Goal: Complete application form: Complete application form

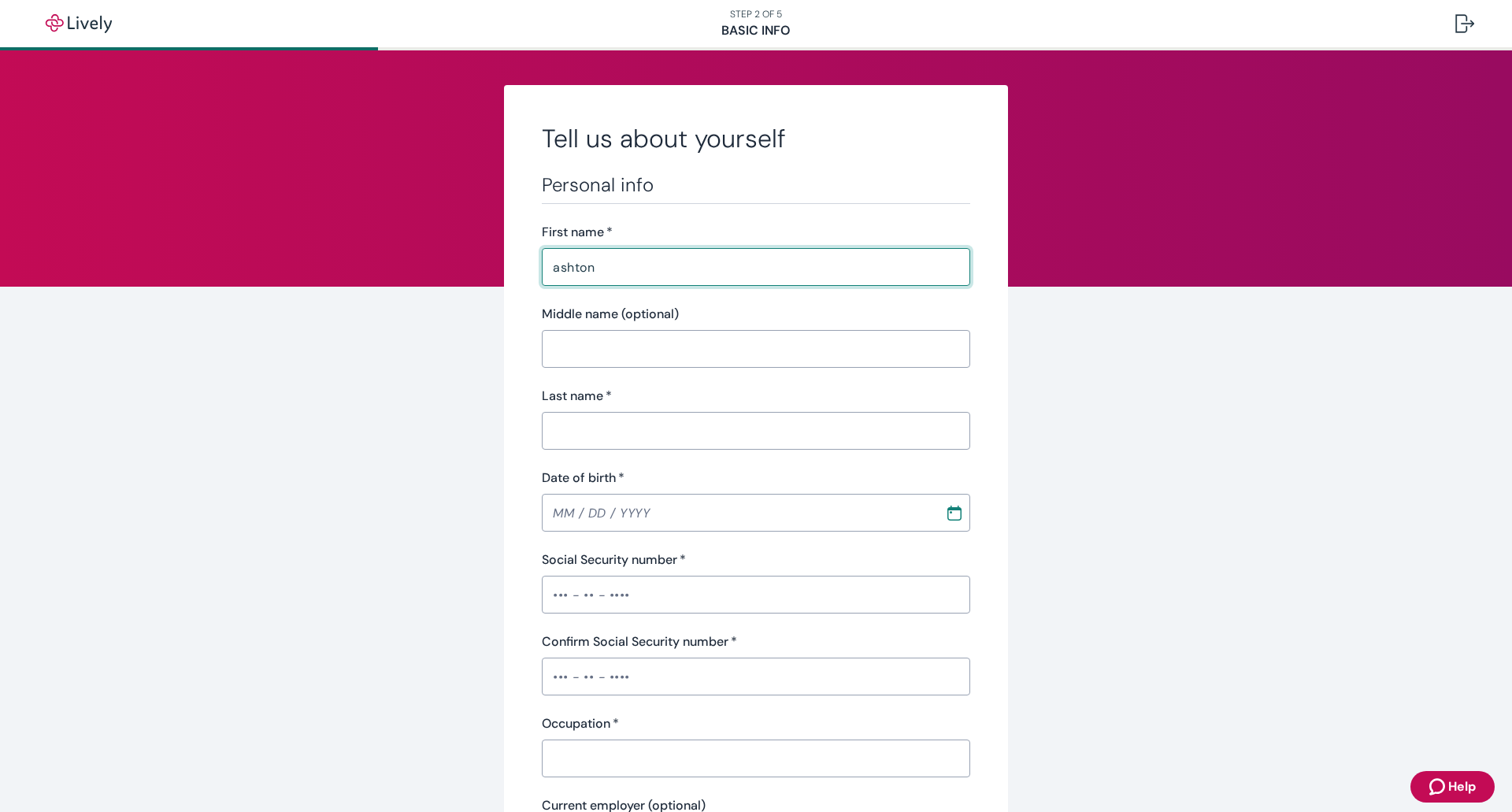
type input "[PERSON_NAME]"
type input "[PHONE_NUMBER]"
type input "[STREET_ADDRESS]"
type input "Titusville"
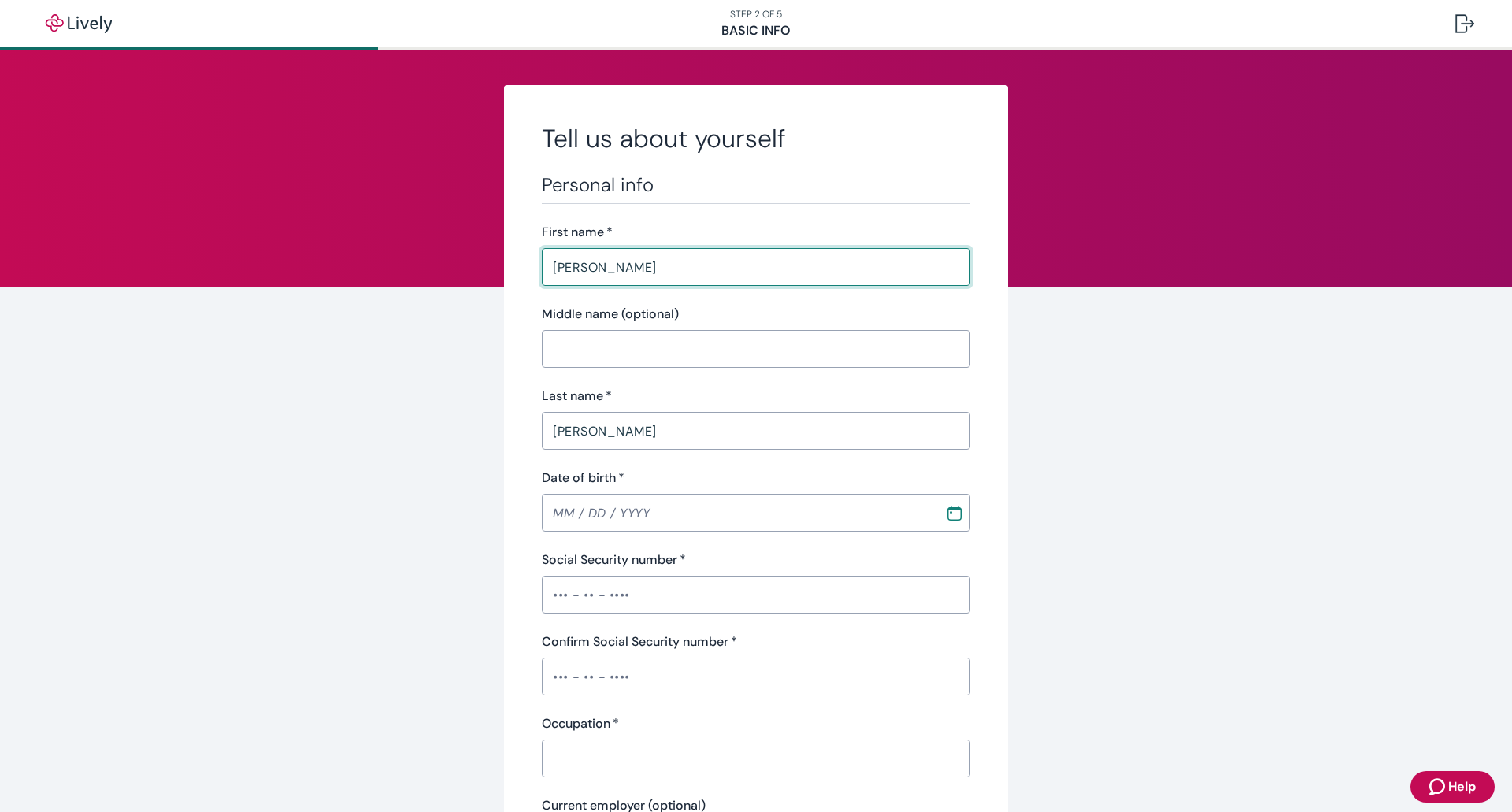
type input "FL"
type input "32796"
click at [631, 335] on input "Middle name (optional)" at bounding box center [750, 349] width 428 height 32
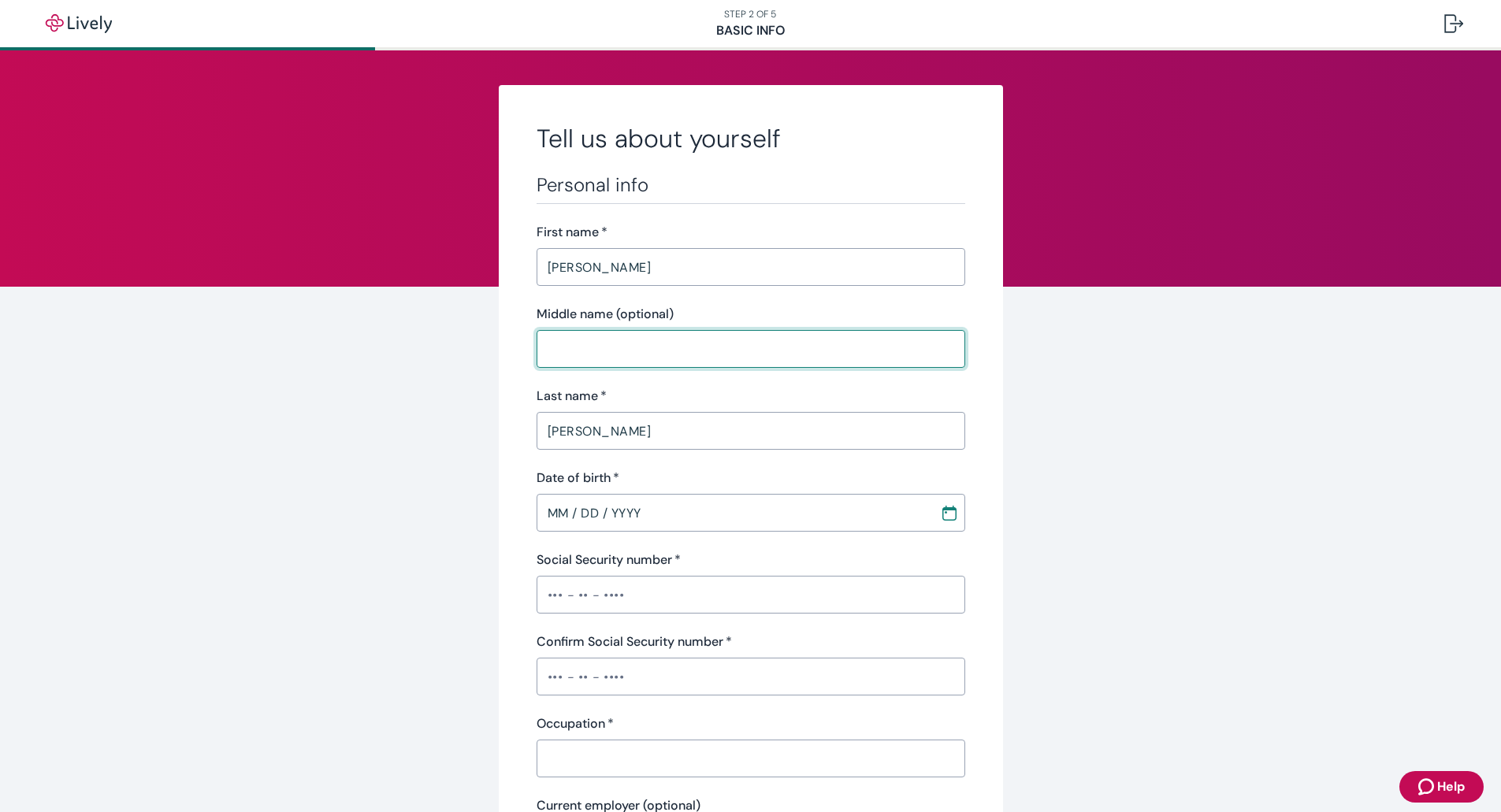
click at [605, 507] on input "MM / DD / YYYY" at bounding box center [732, 513] width 392 height 32
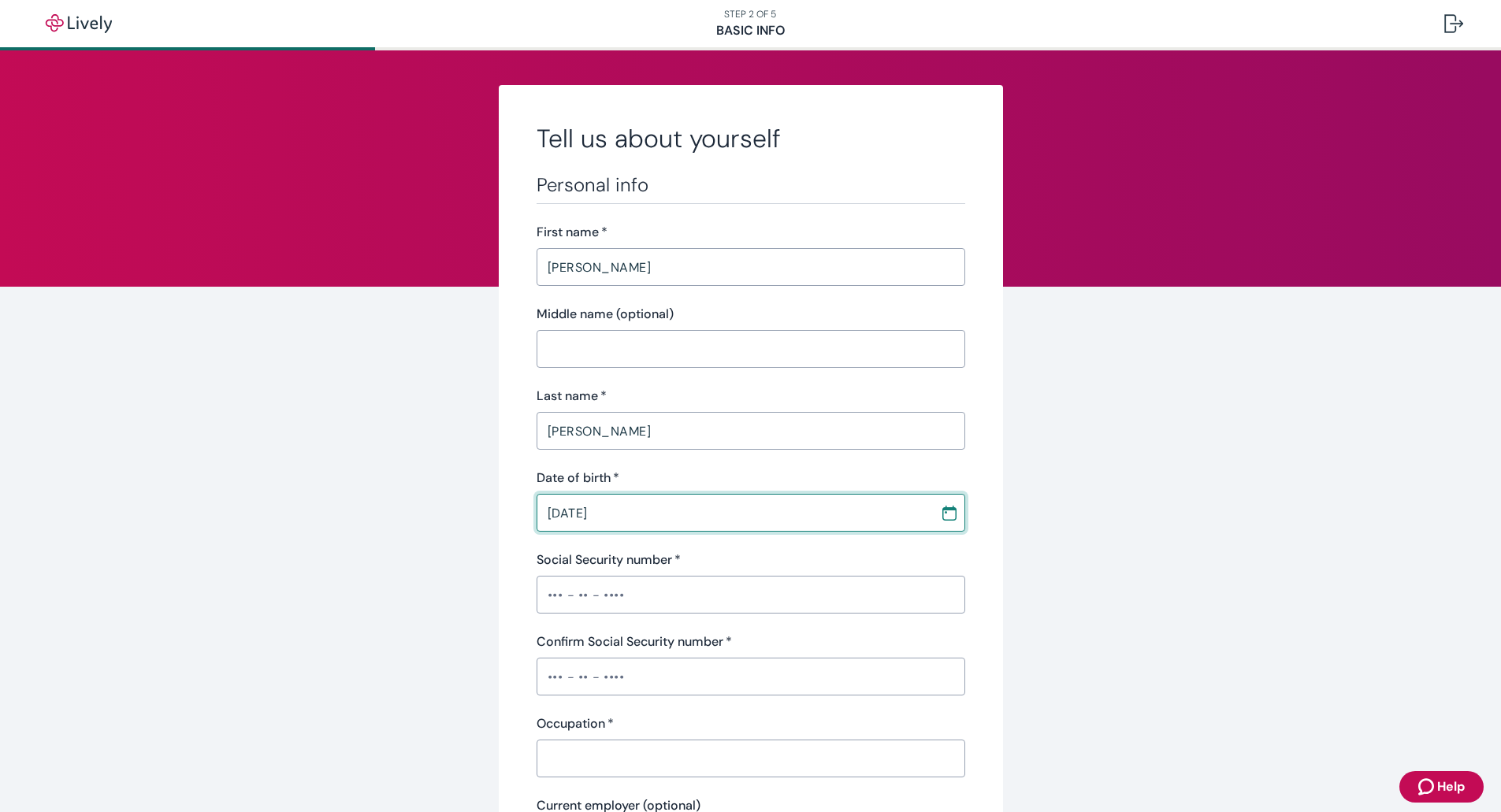
type input "[DATE]"
click at [646, 579] on input "Social Security number   *" at bounding box center [750, 595] width 428 height 32
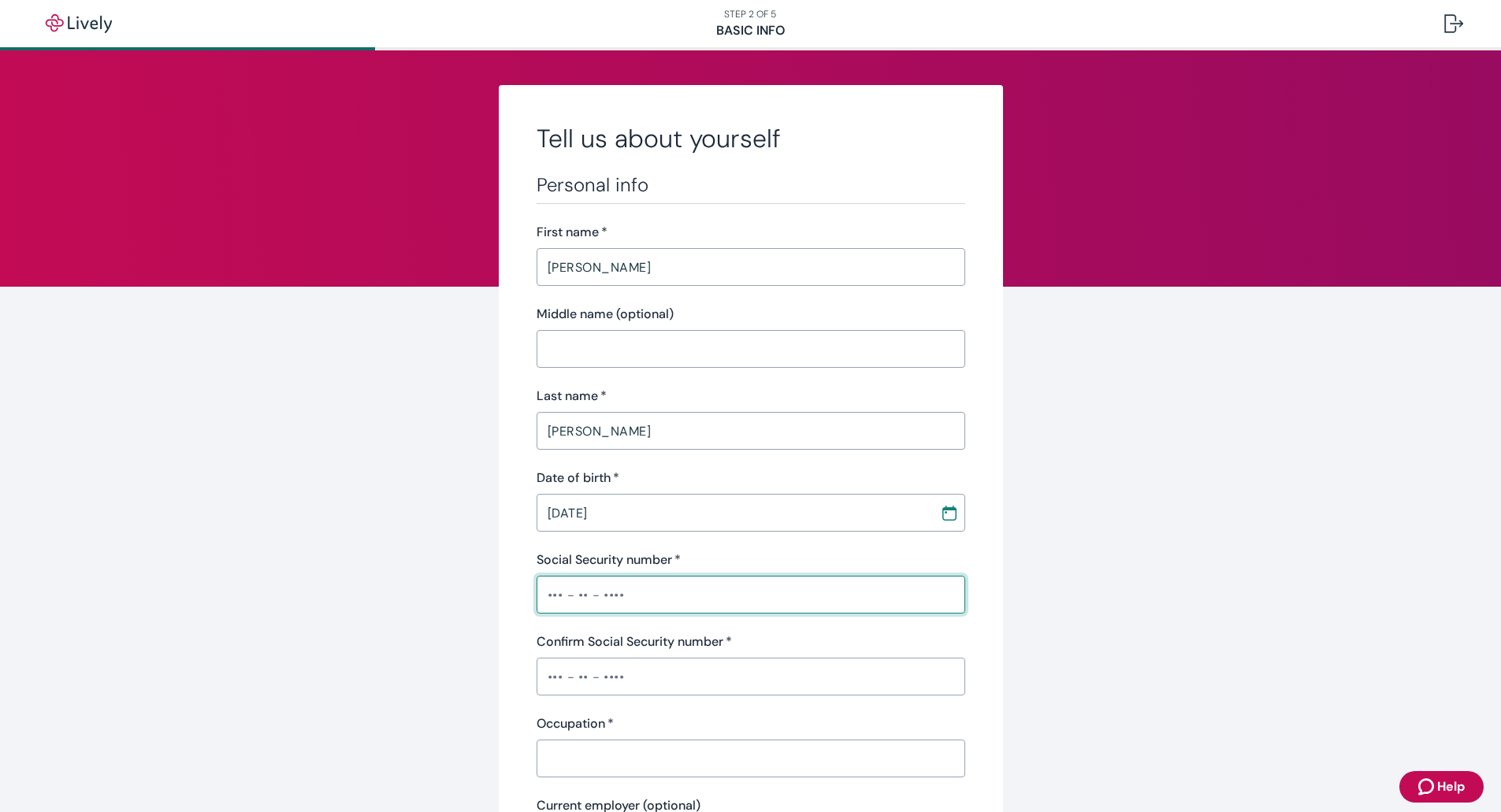
type input "•••-•"
click at [633, 639] on div "Confirm Social Security number   * ​" at bounding box center [750, 663] width 428 height 63
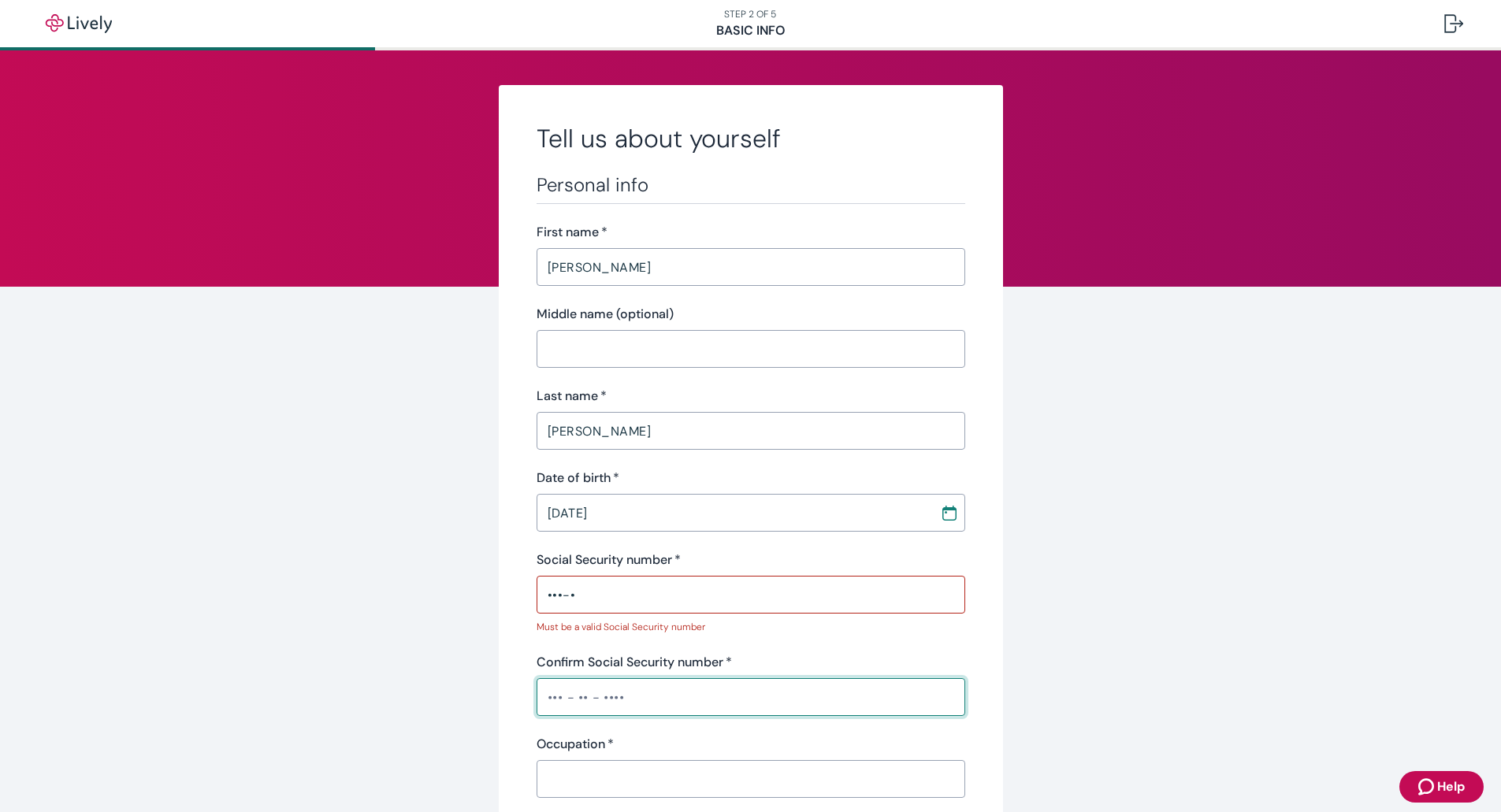
type input "•••-•"
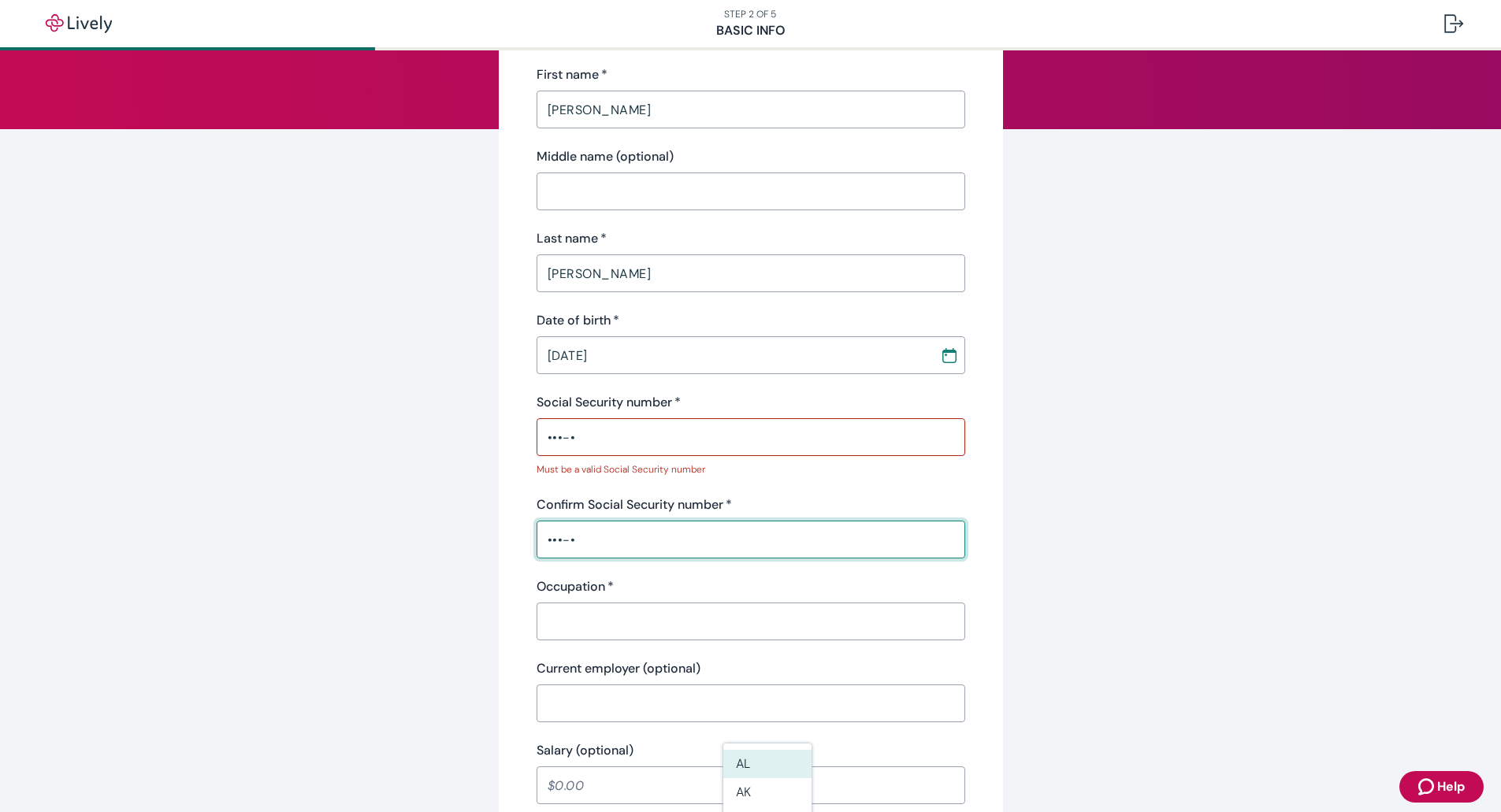
click at [623, 586] on div "Occupation   * ​" at bounding box center [750, 608] width 428 height 63
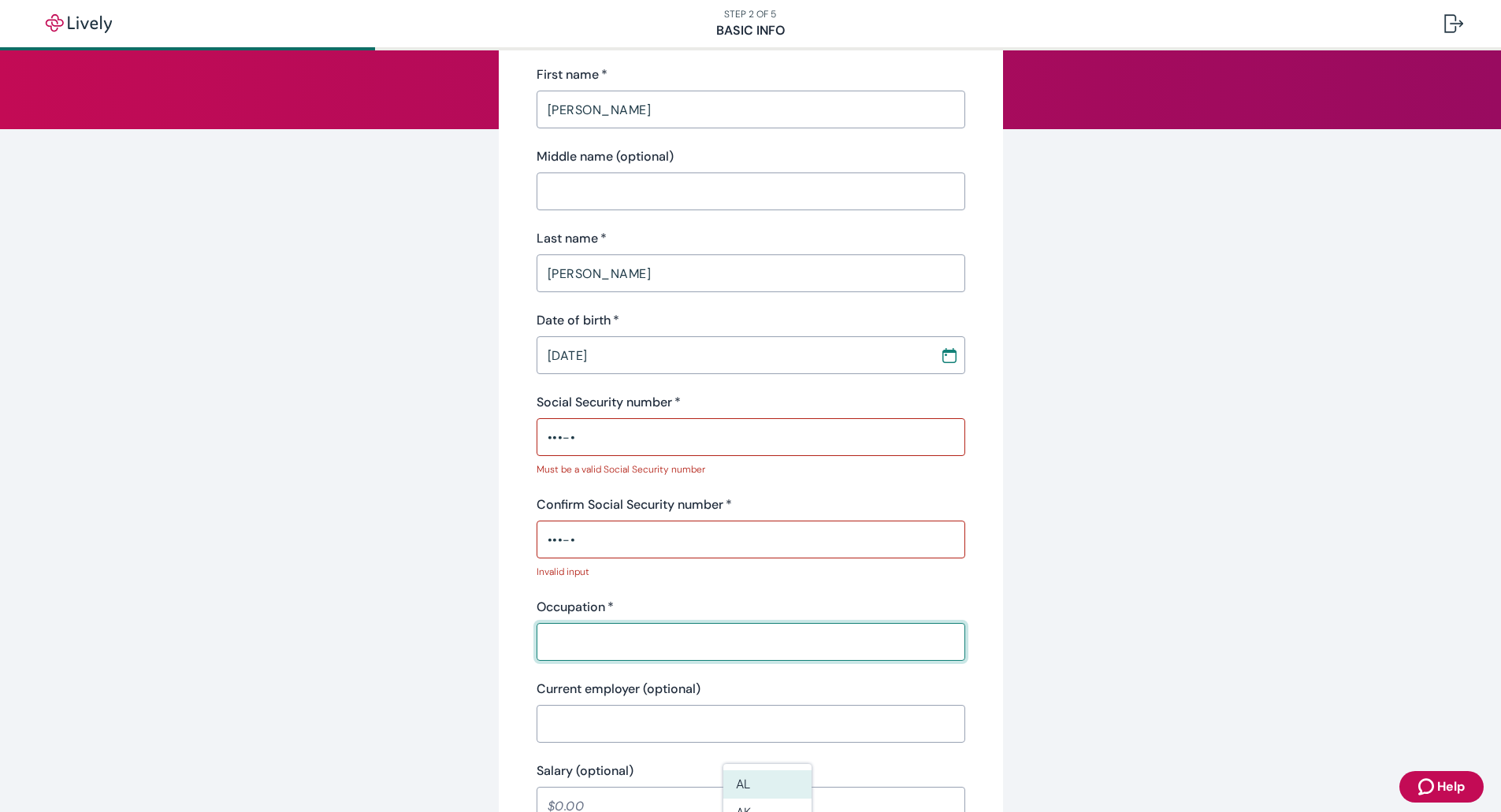
type input "Orbital tube welder"
click at [613, 708] on input "Current employer (optional)" at bounding box center [750, 724] width 428 height 32
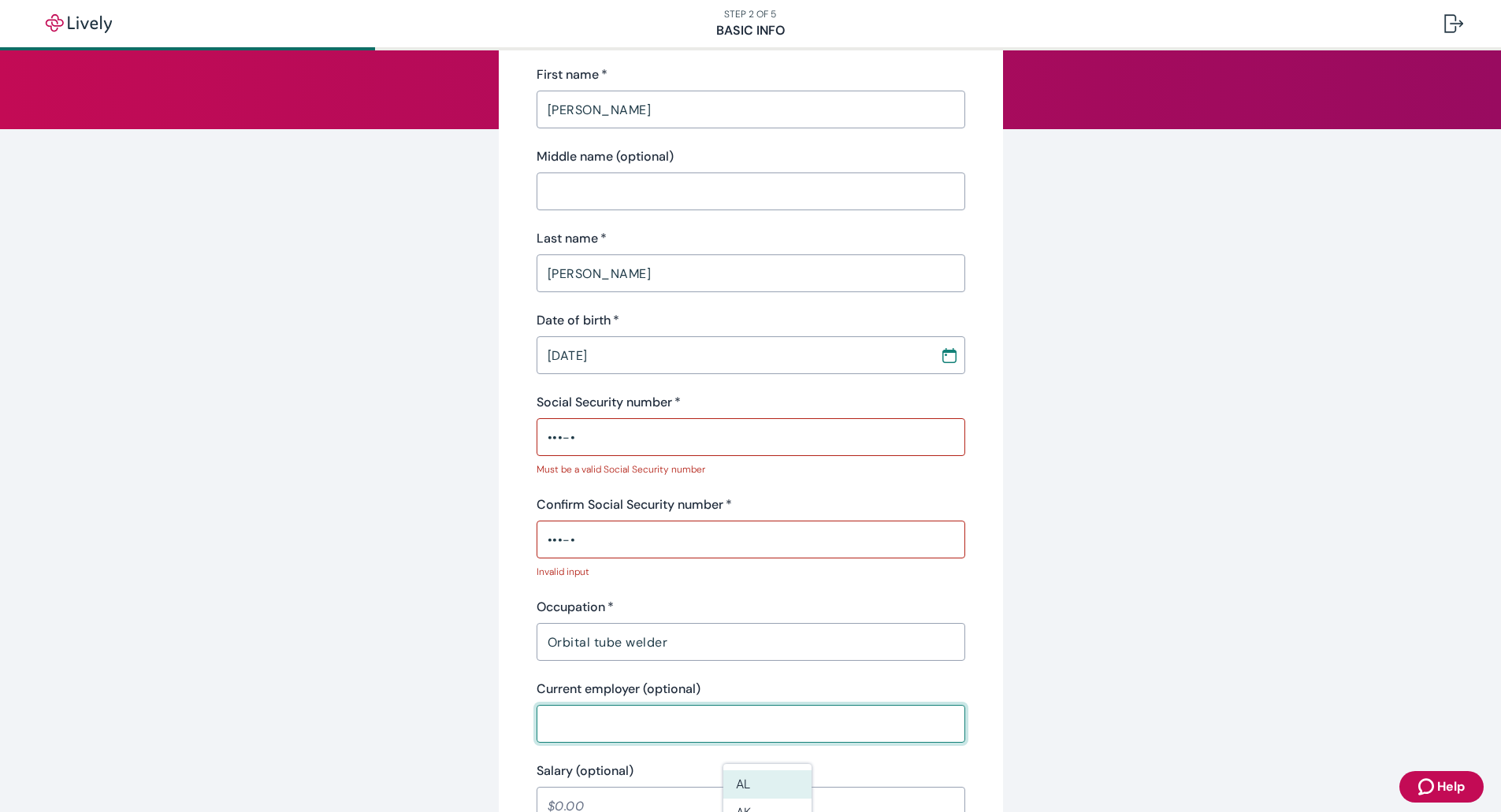
type input "Blue Origin"
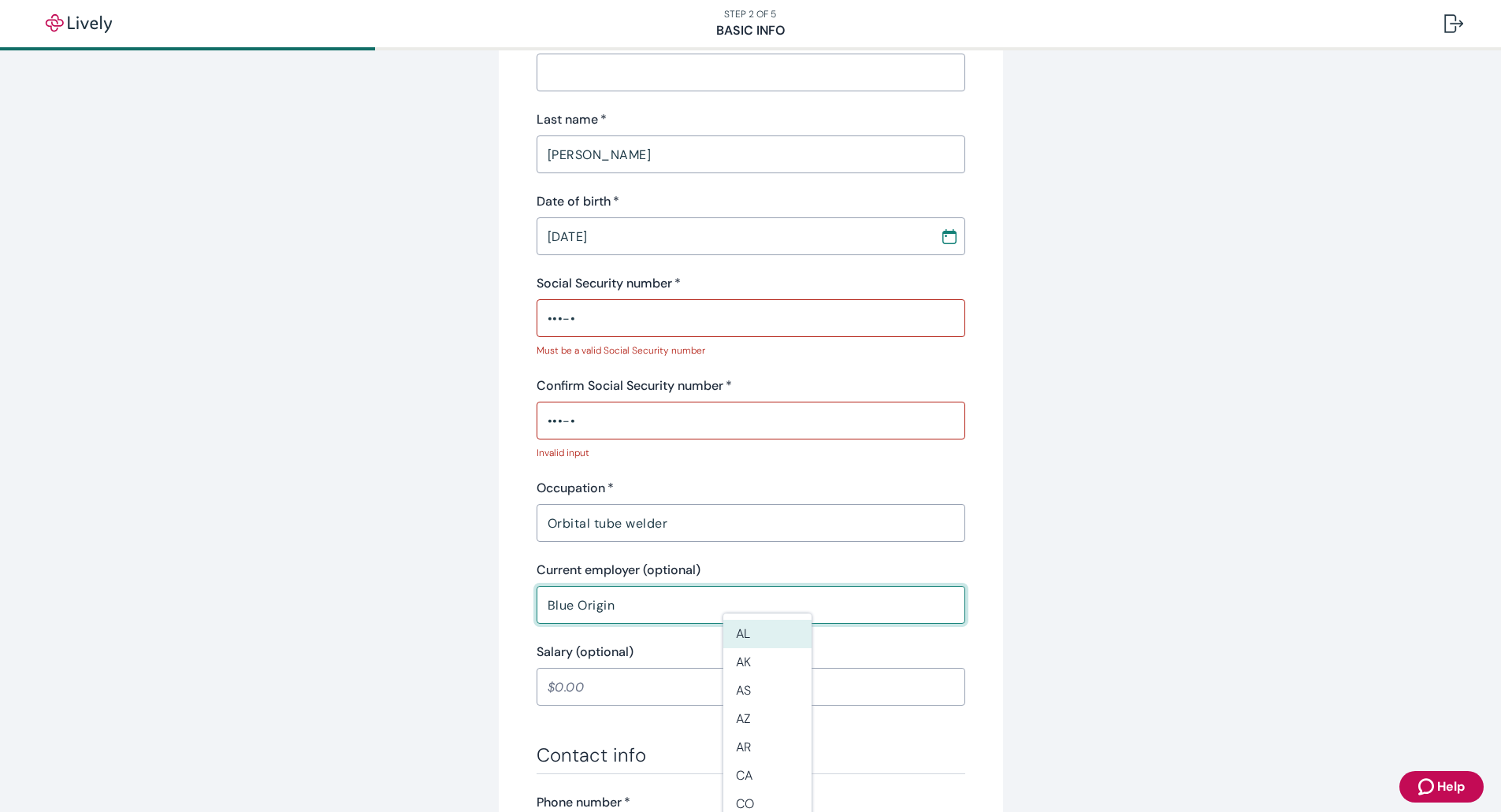
scroll to position [315, 0]
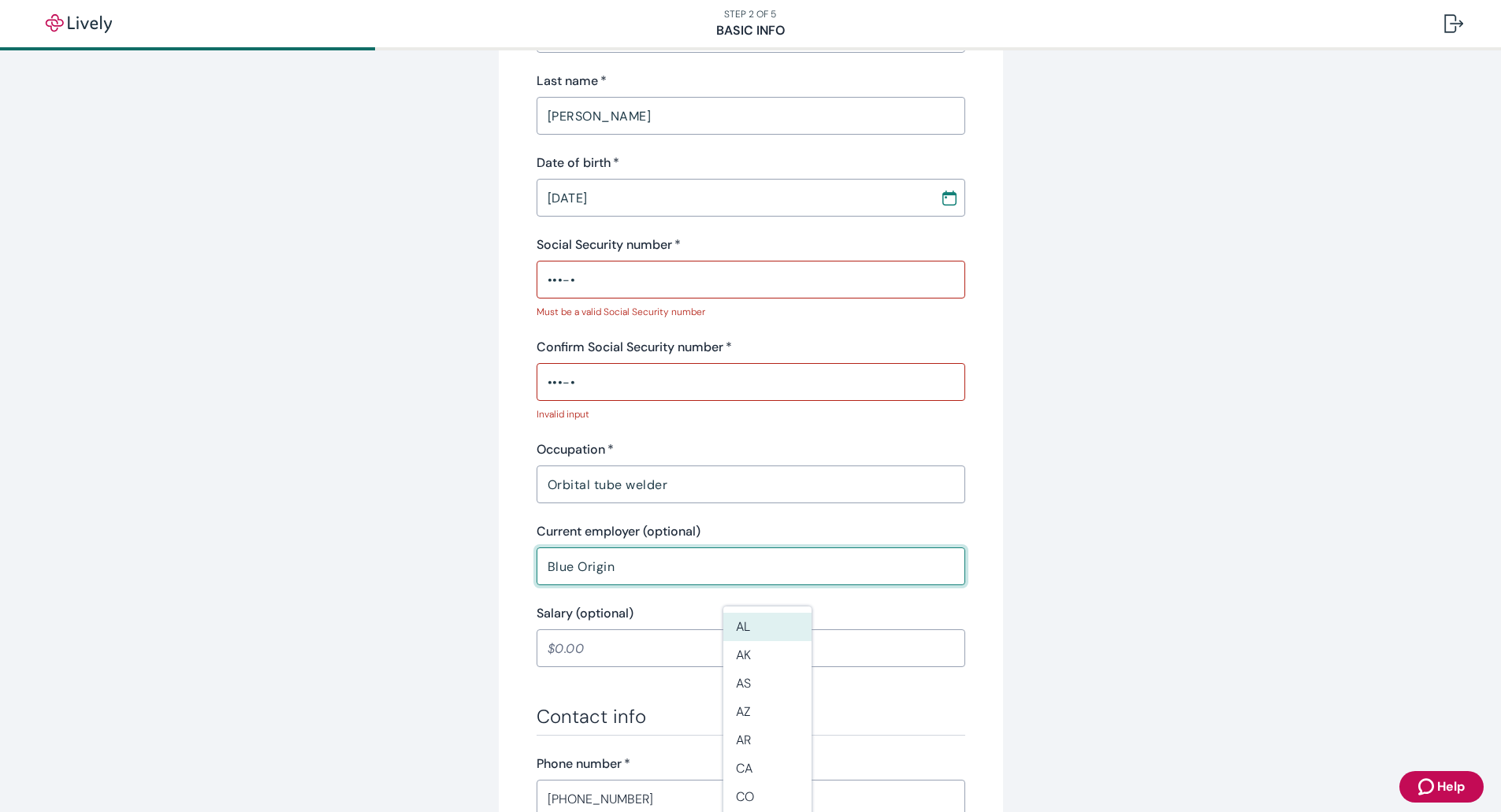
click at [624, 632] on input "Salary (optional)" at bounding box center [750, 648] width 428 height 32
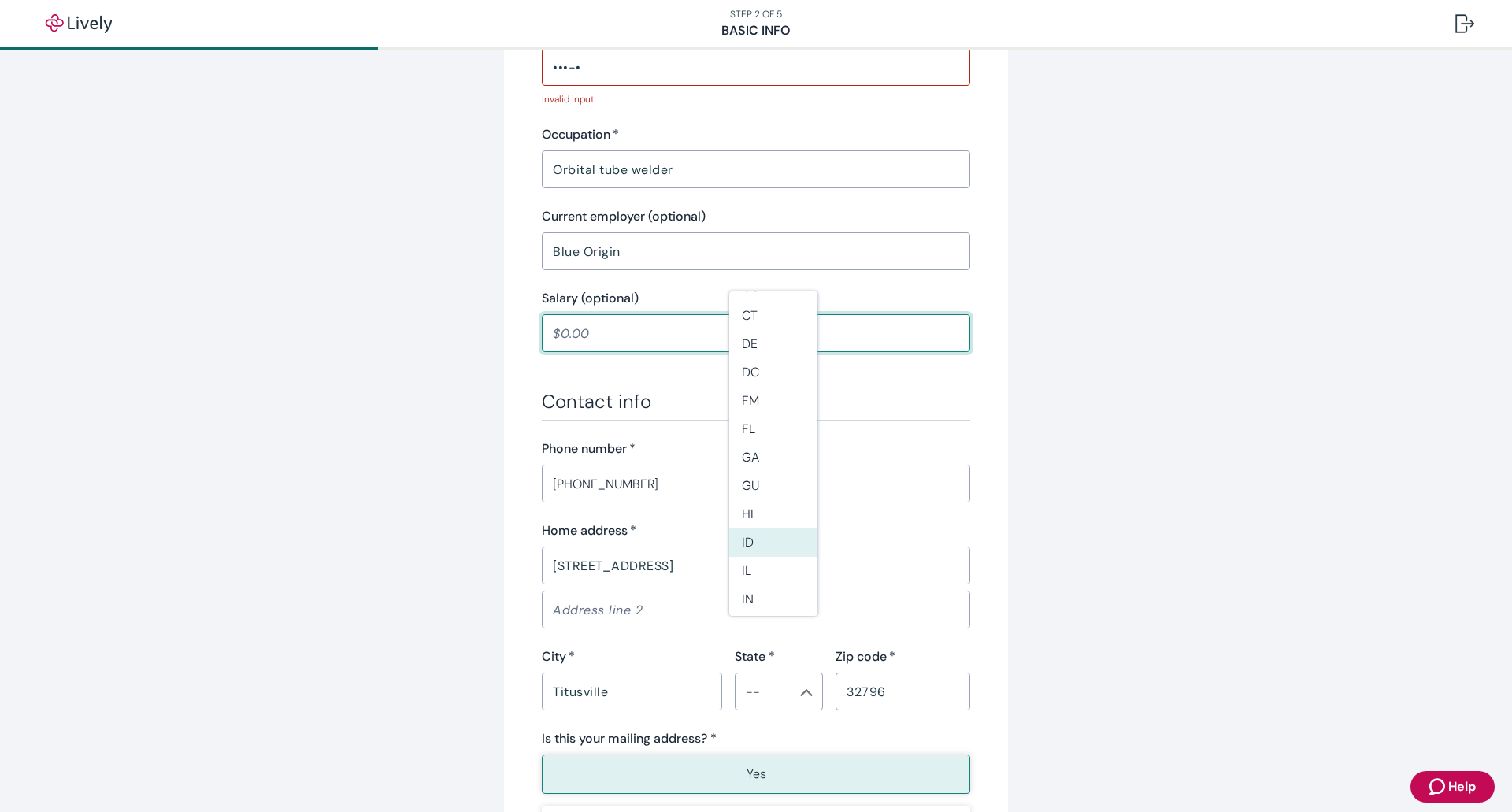
scroll to position [157, 0]
click at [759, 471] on li "FL" at bounding box center [773, 466] width 88 height 28
type input "FL"
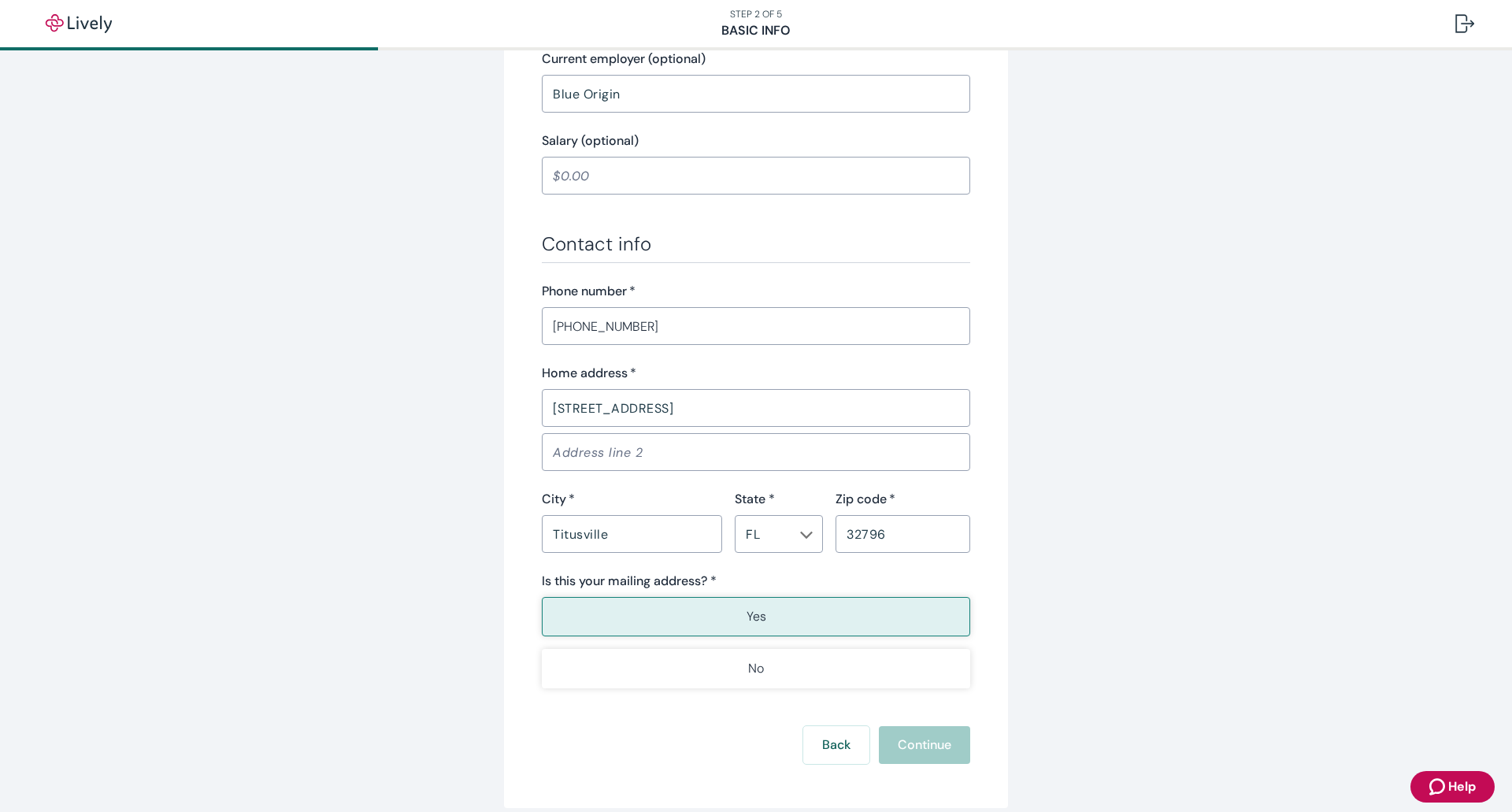
click at [771, 597] on button "Yes" at bounding box center [756, 616] width 428 height 39
click at [917, 726] on div "Back Continue" at bounding box center [756, 744] width 428 height 38
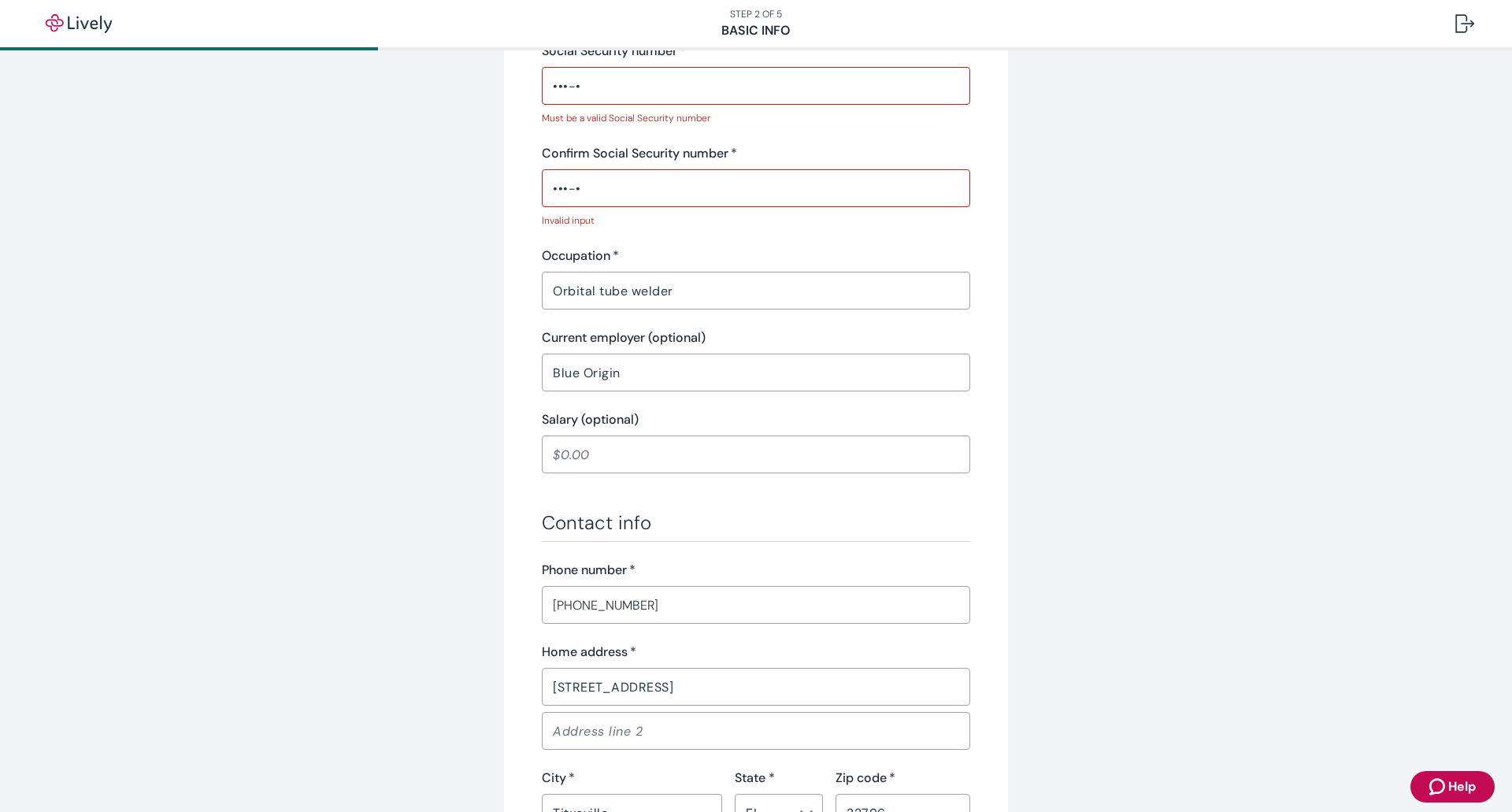
scroll to position [157, 0]
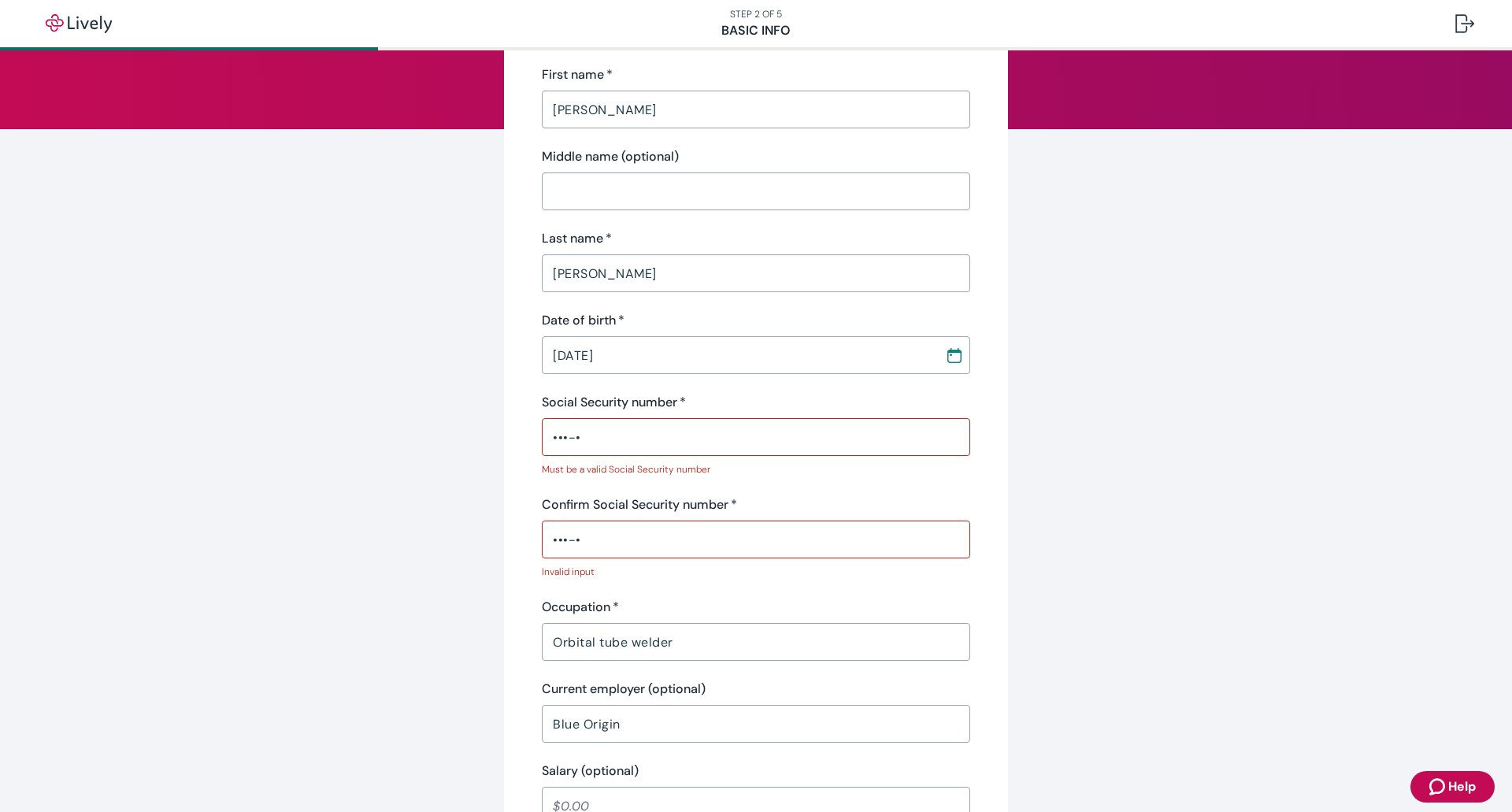
click at [633, 426] on input "•••-•" at bounding box center [756, 437] width 428 height 32
click at [635, 421] on input "•••-•" at bounding box center [756, 437] width 428 height 32
type input "•"
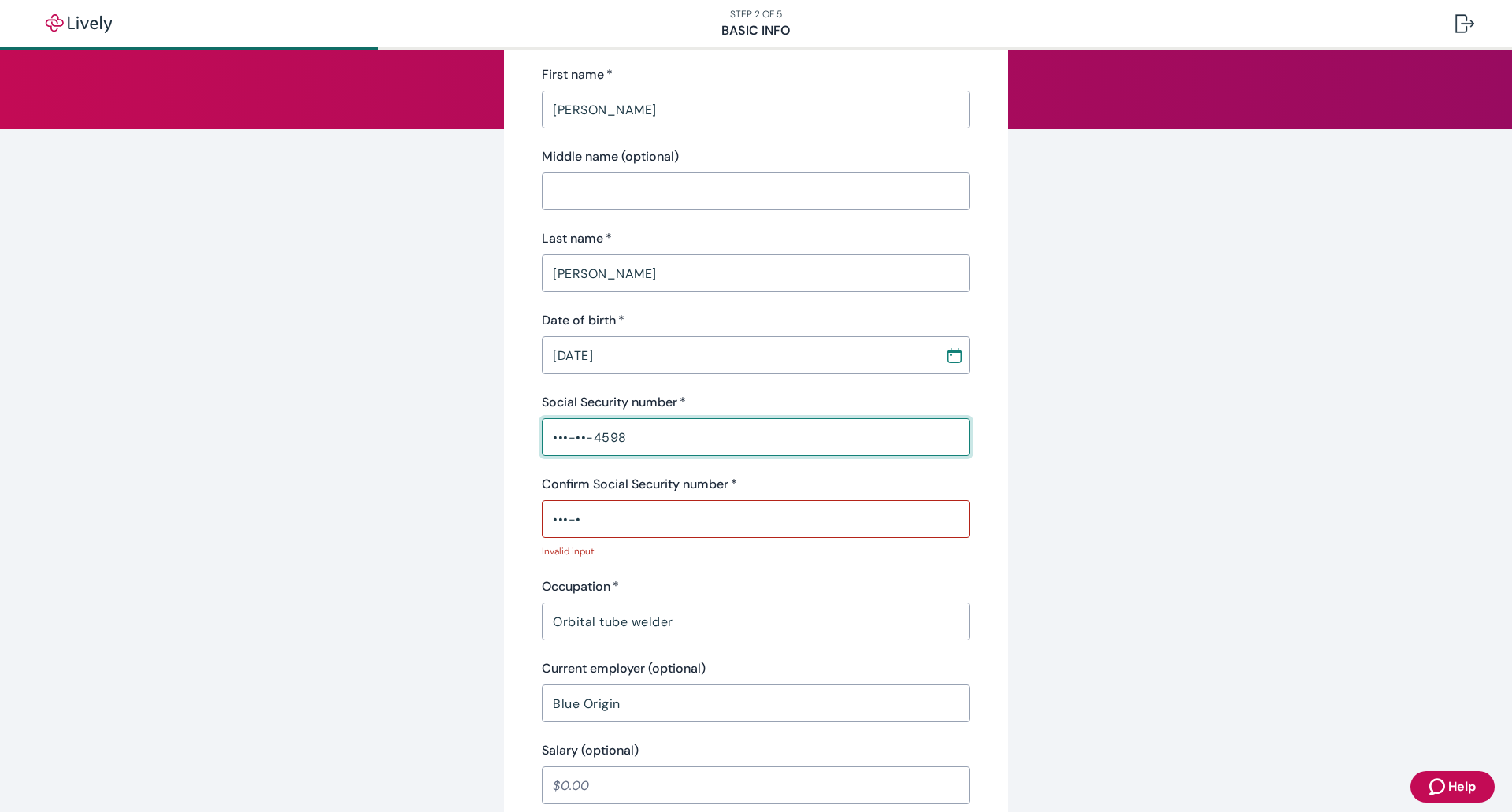
type input "•••-••-4598"
click at [680, 503] on input "•••-•" at bounding box center [756, 519] width 428 height 32
type input "•"
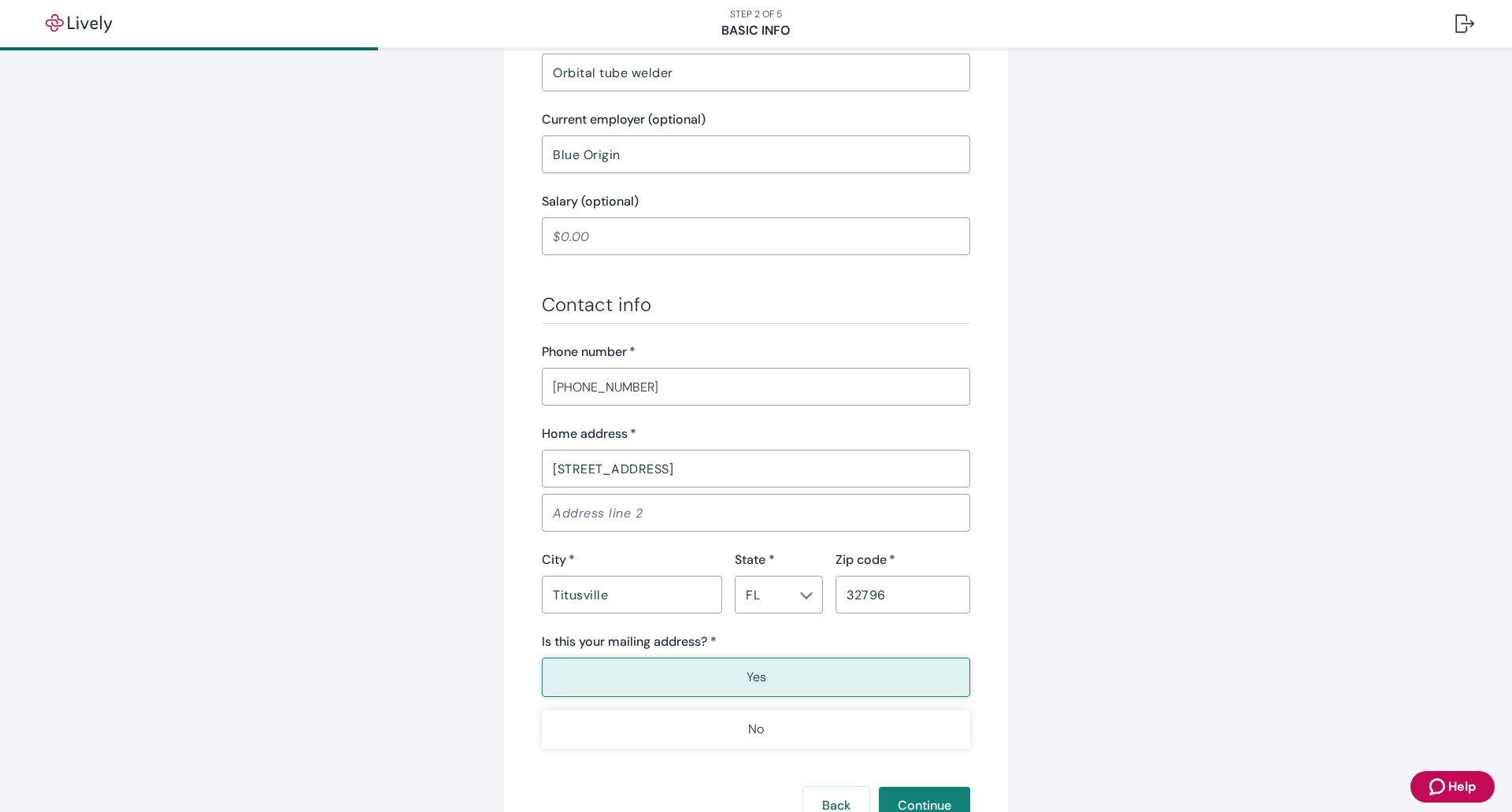
scroll to position [757, 0]
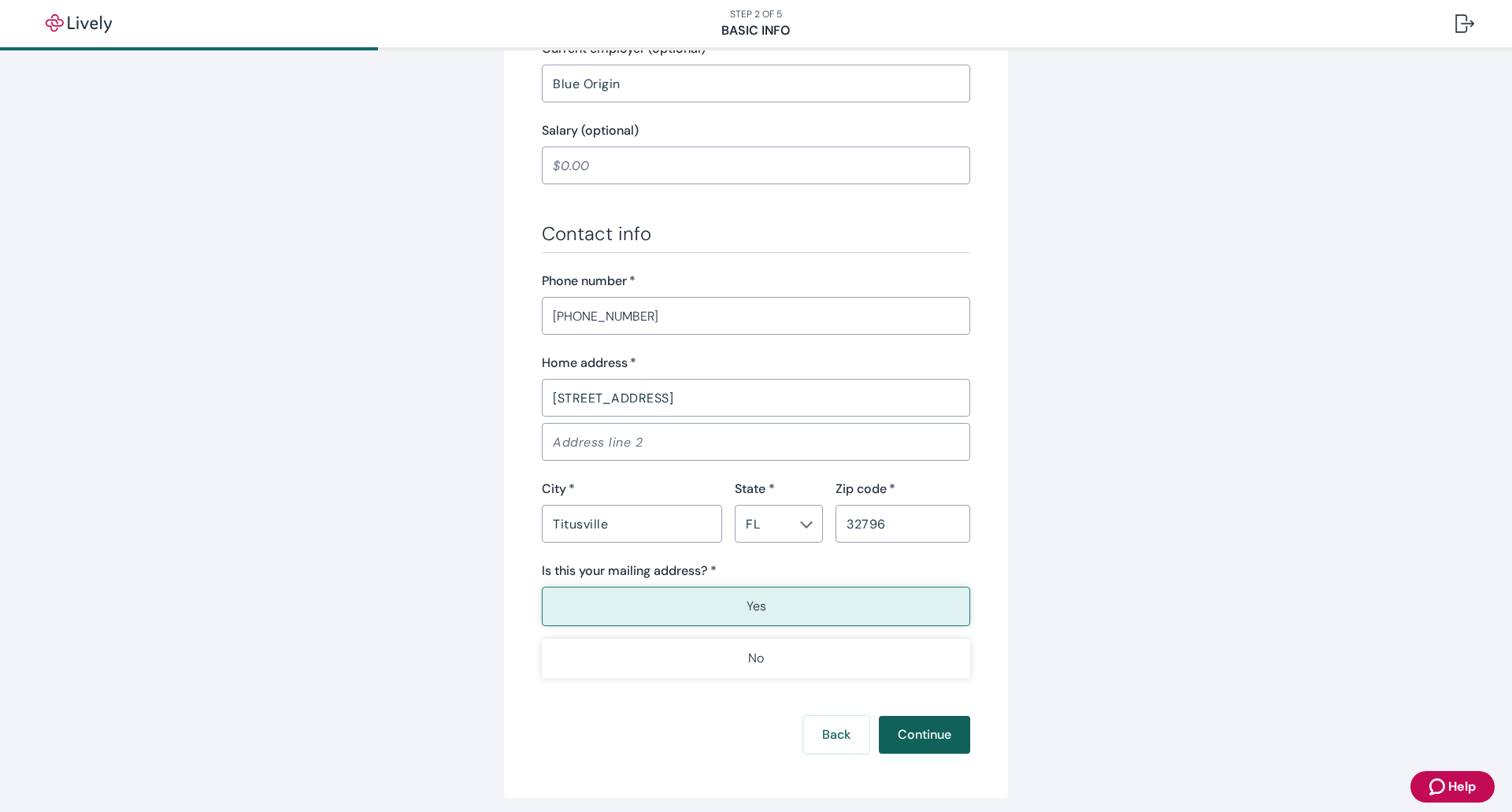
type input "•••-••-4598"
click at [924, 716] on button "Continue" at bounding box center [924, 734] width 91 height 38
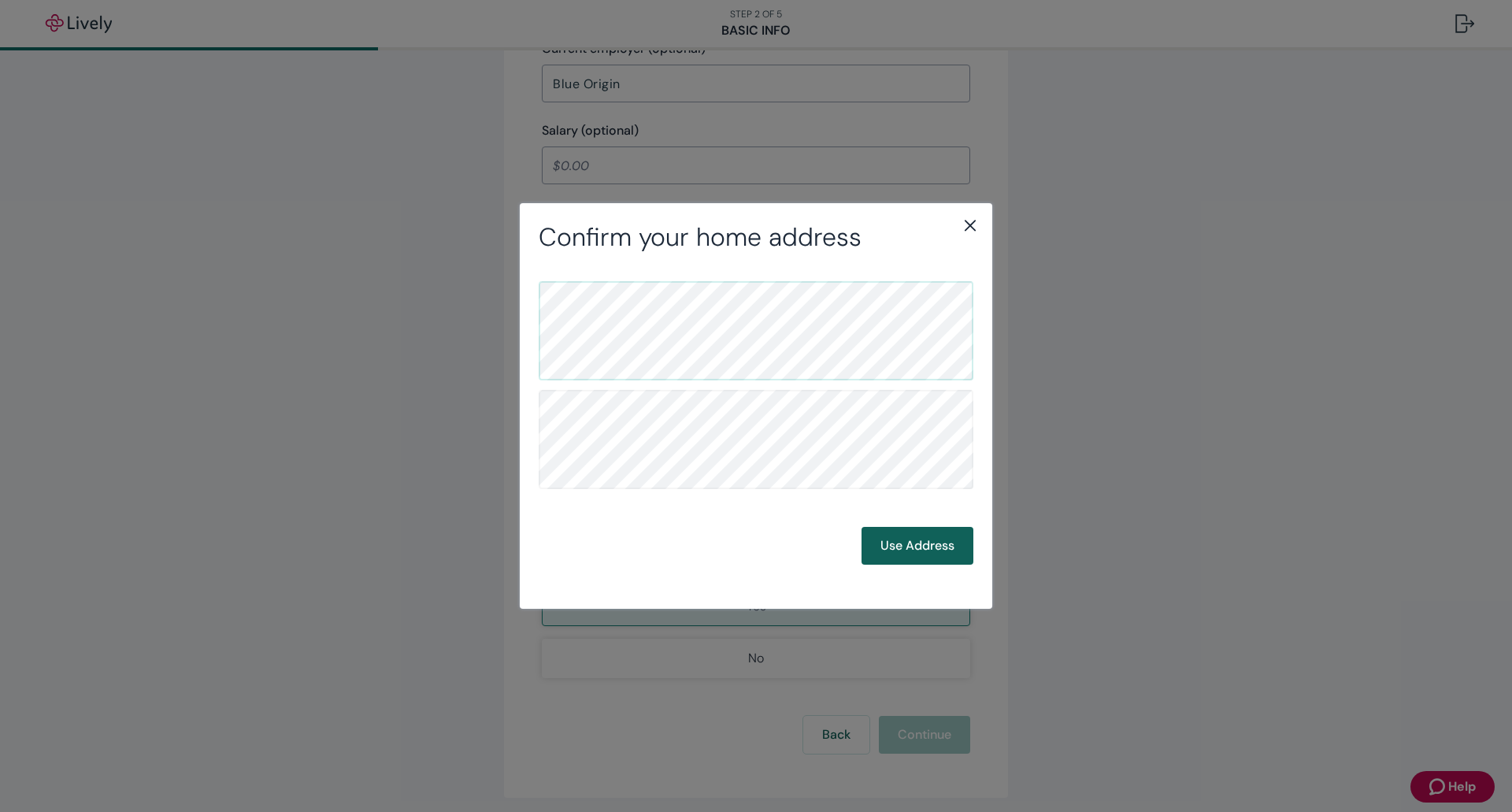
click at [955, 535] on button "Use Address" at bounding box center [917, 545] width 112 height 38
click at [907, 534] on button "Use Address" at bounding box center [917, 545] width 112 height 38
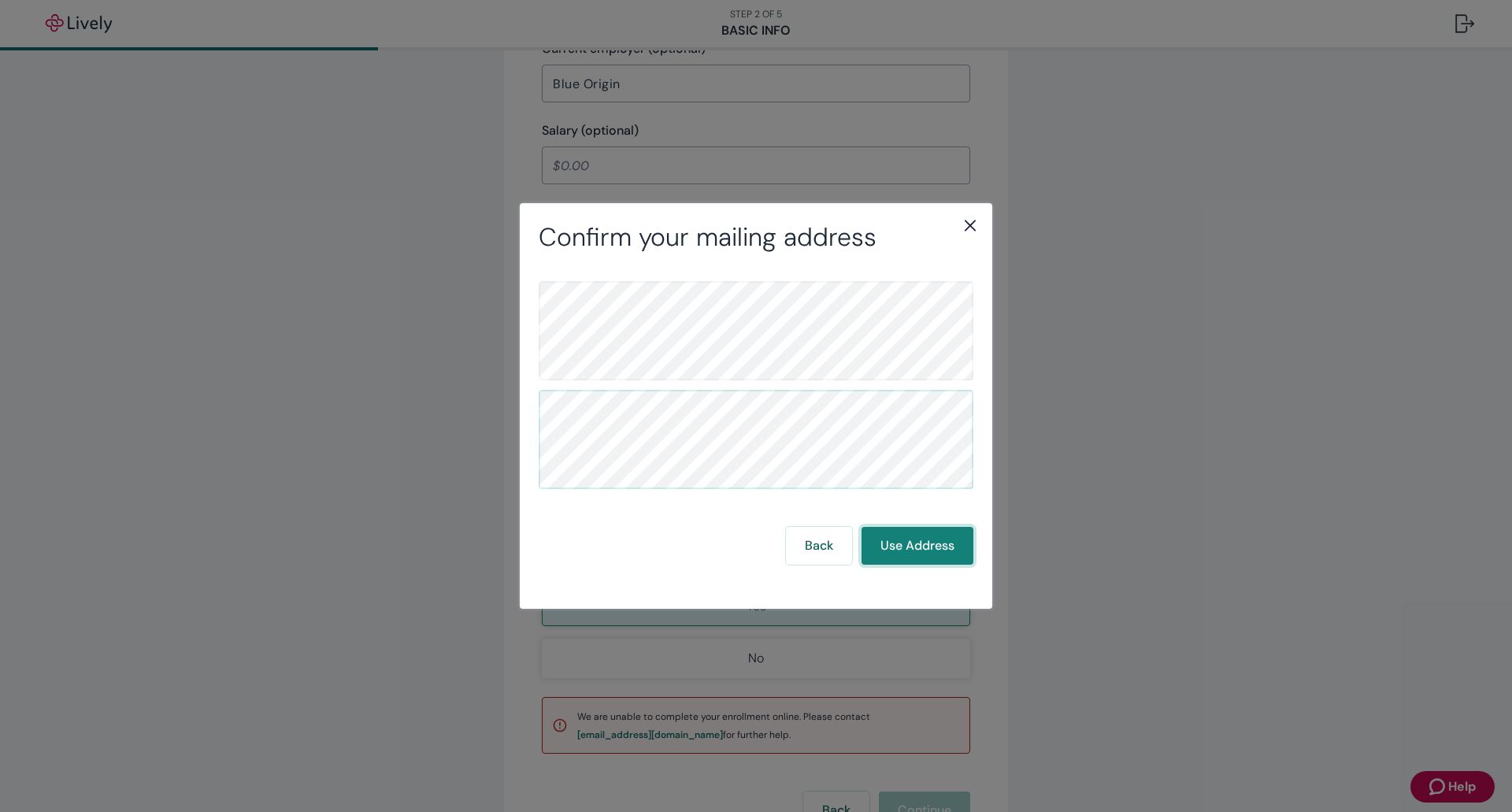
click at [952, 533] on button "Use Address" at bounding box center [917, 545] width 112 height 38
click at [951, 533] on button "Use Address" at bounding box center [917, 545] width 112 height 38
click at [965, 229] on icon "close" at bounding box center [970, 225] width 19 height 19
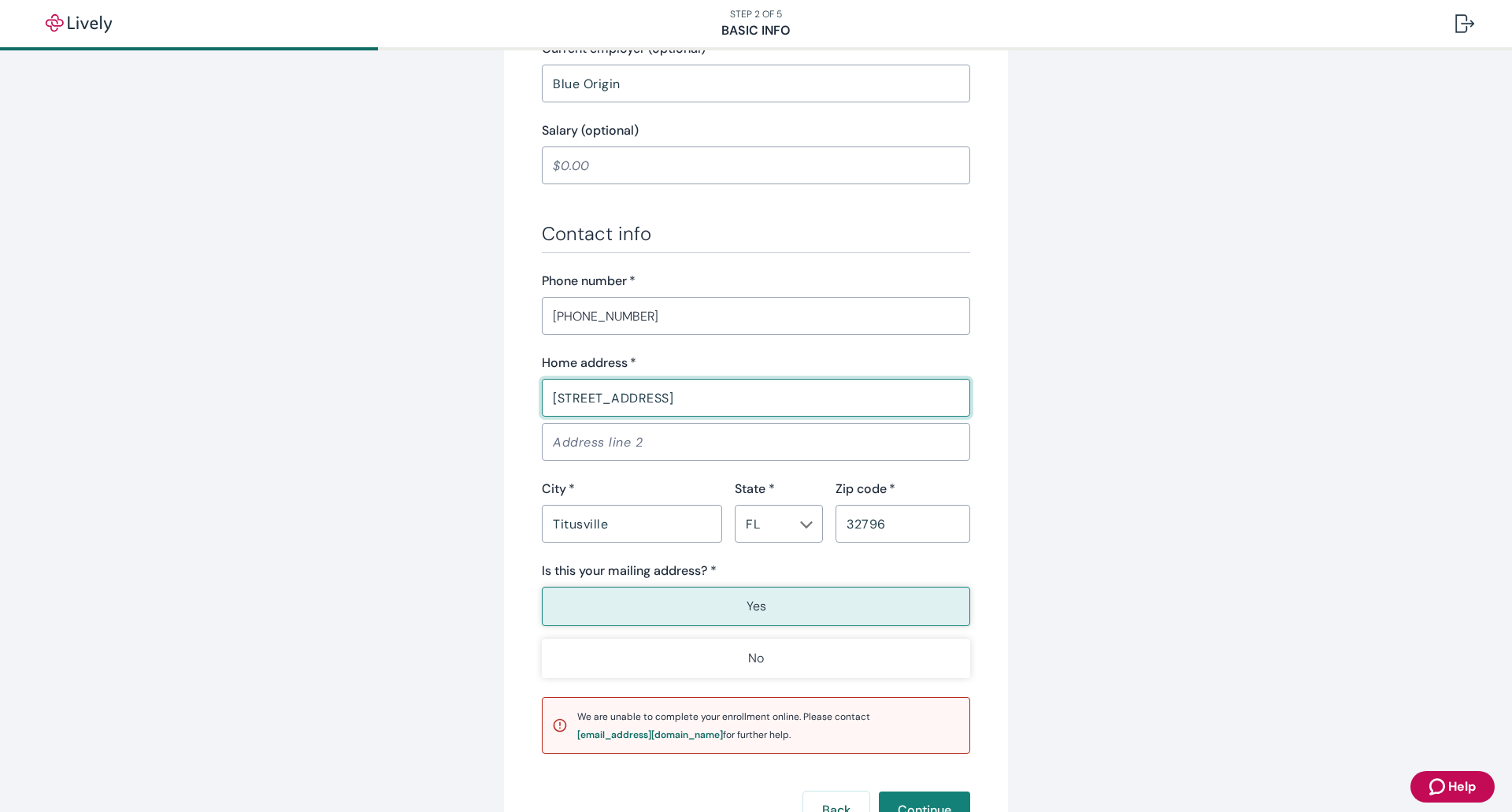
click at [687, 382] on input "[STREET_ADDRESS]" at bounding box center [756, 398] width 428 height 32
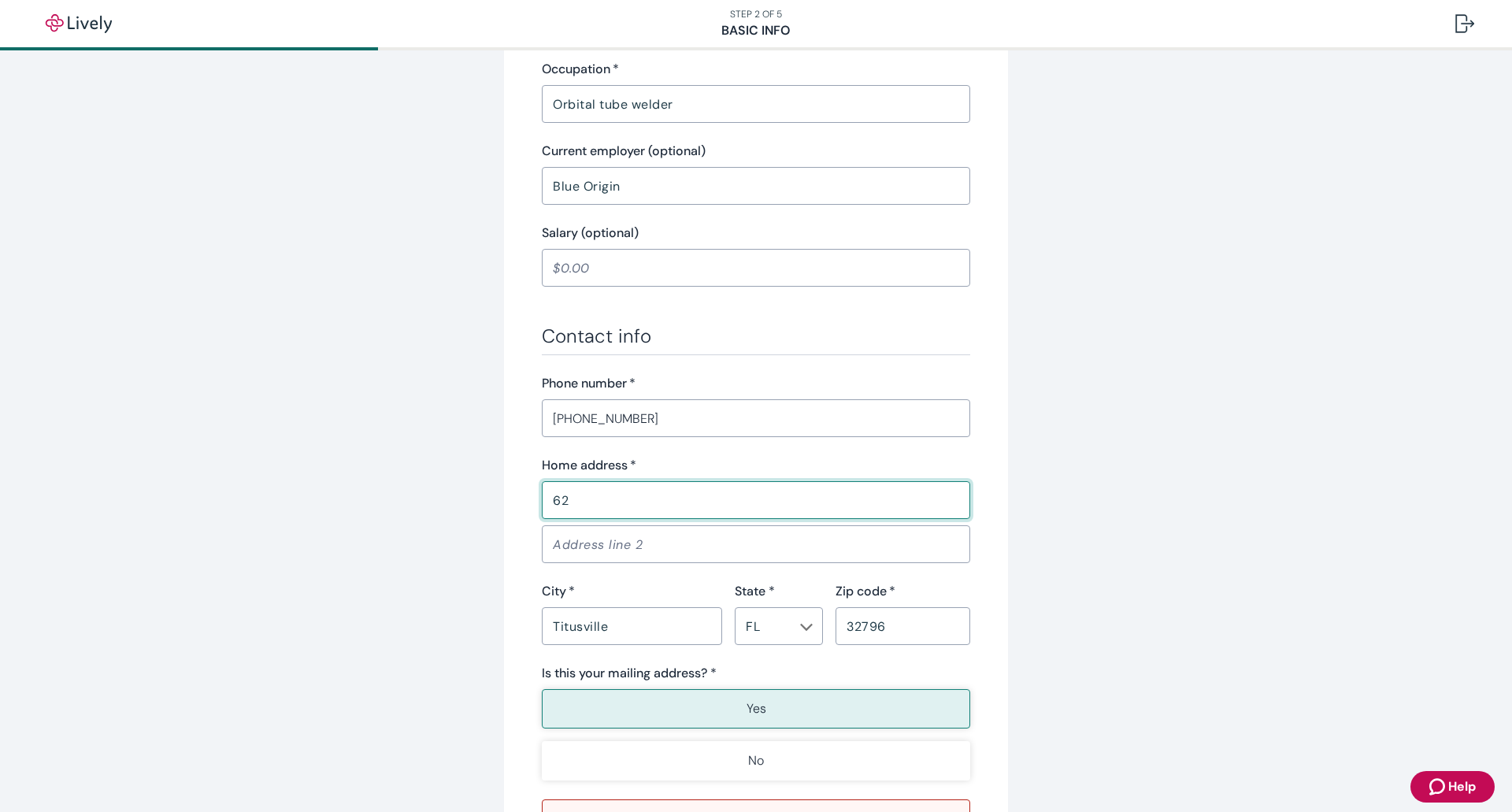
scroll to position [600, 0]
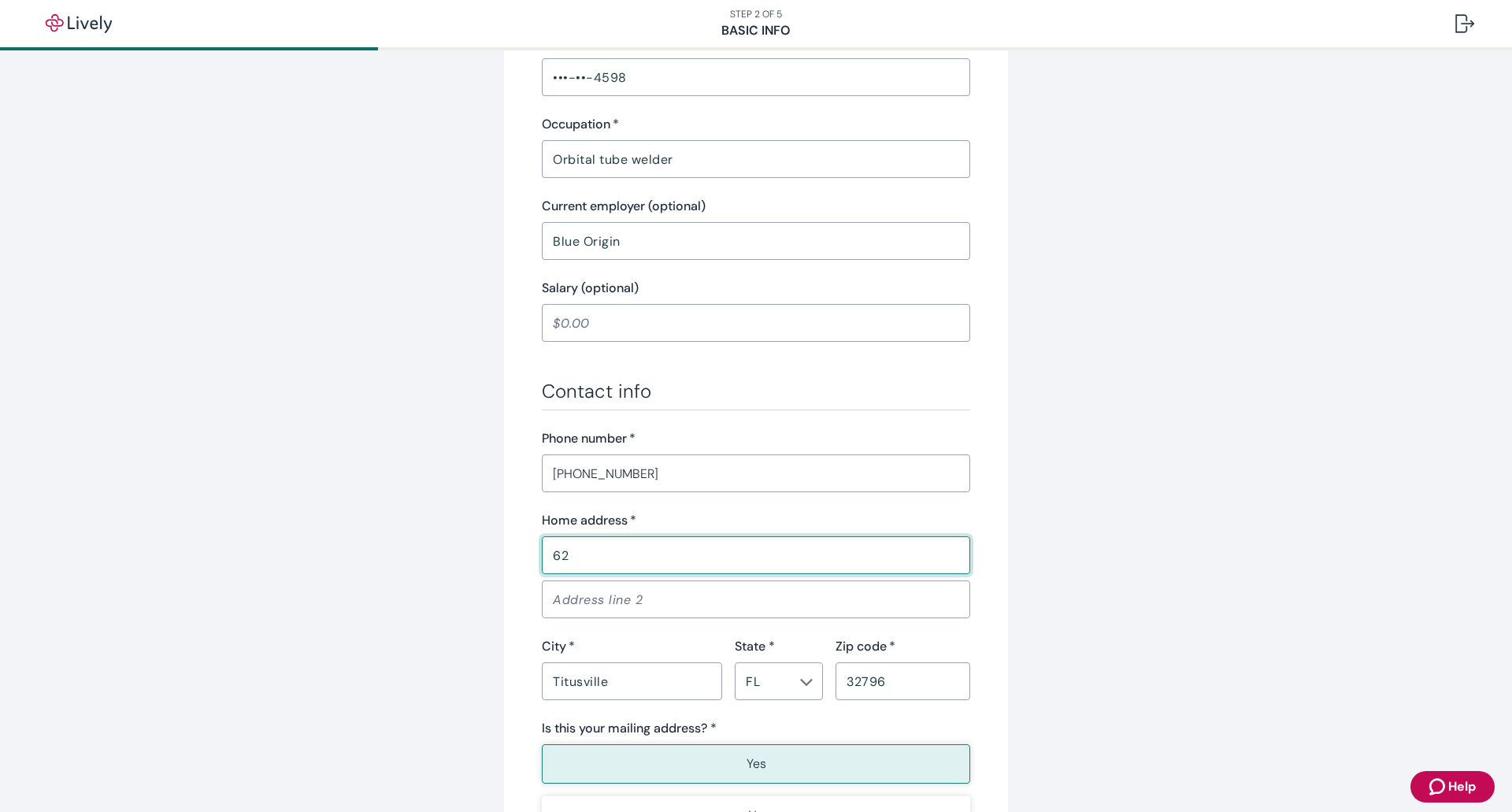
type input "6286 Timbercreek Trail"
click at [647, 666] on input "Titusville" at bounding box center [632, 682] width 181 height 32
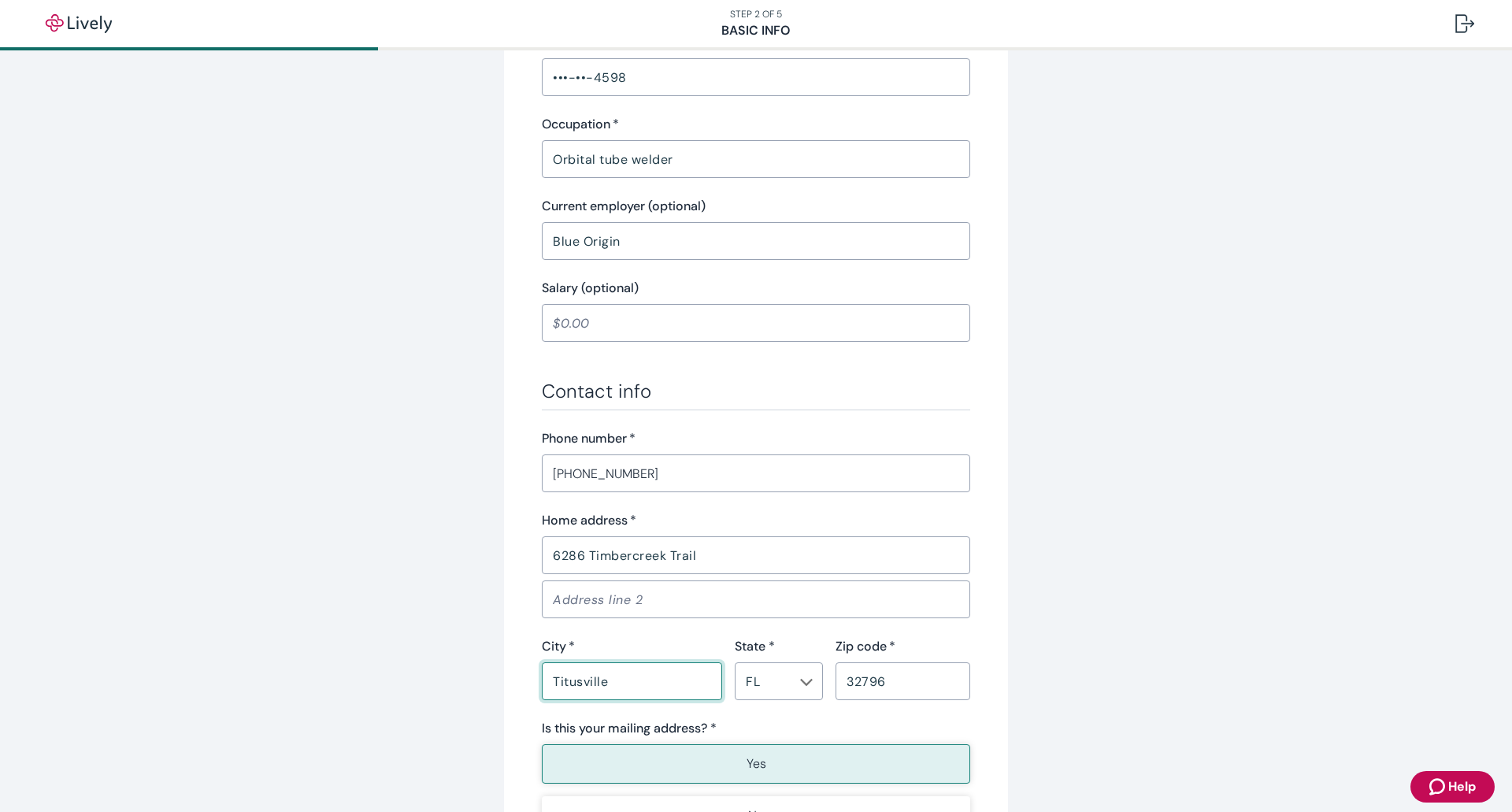
click at [647, 666] on input "Titusville" at bounding box center [632, 682] width 181 height 32
type input "Dahlonega"
click at [772, 670] on input "FL" at bounding box center [765, 681] width 53 height 22
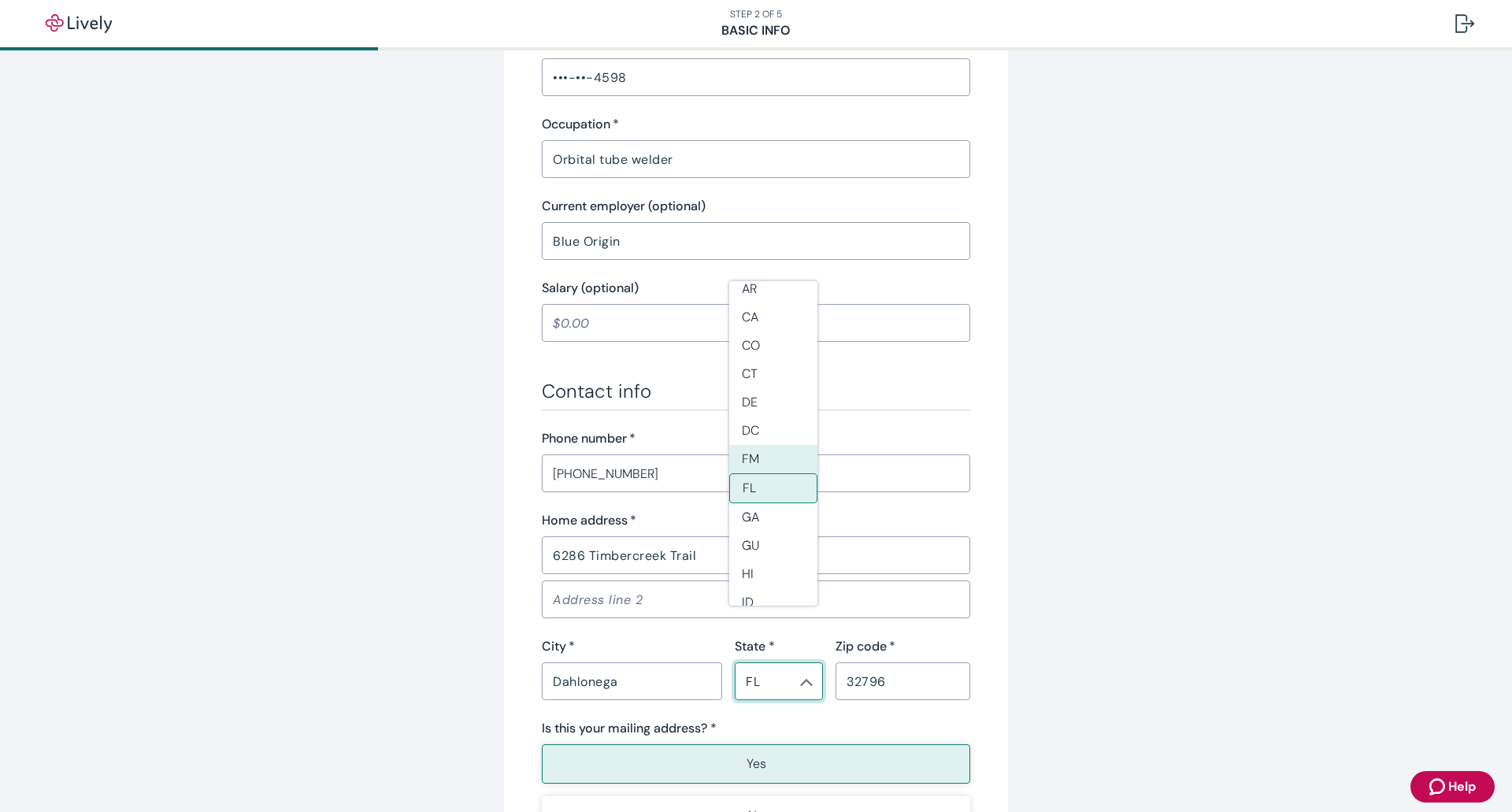
scroll to position [181, 0]
click at [754, 447] on li "FL" at bounding box center [773, 433] width 88 height 30
click at [764, 670] on input "FL" at bounding box center [765, 681] width 53 height 22
click at [762, 468] on li "GA" at bounding box center [773, 462] width 88 height 28
type input "GA"
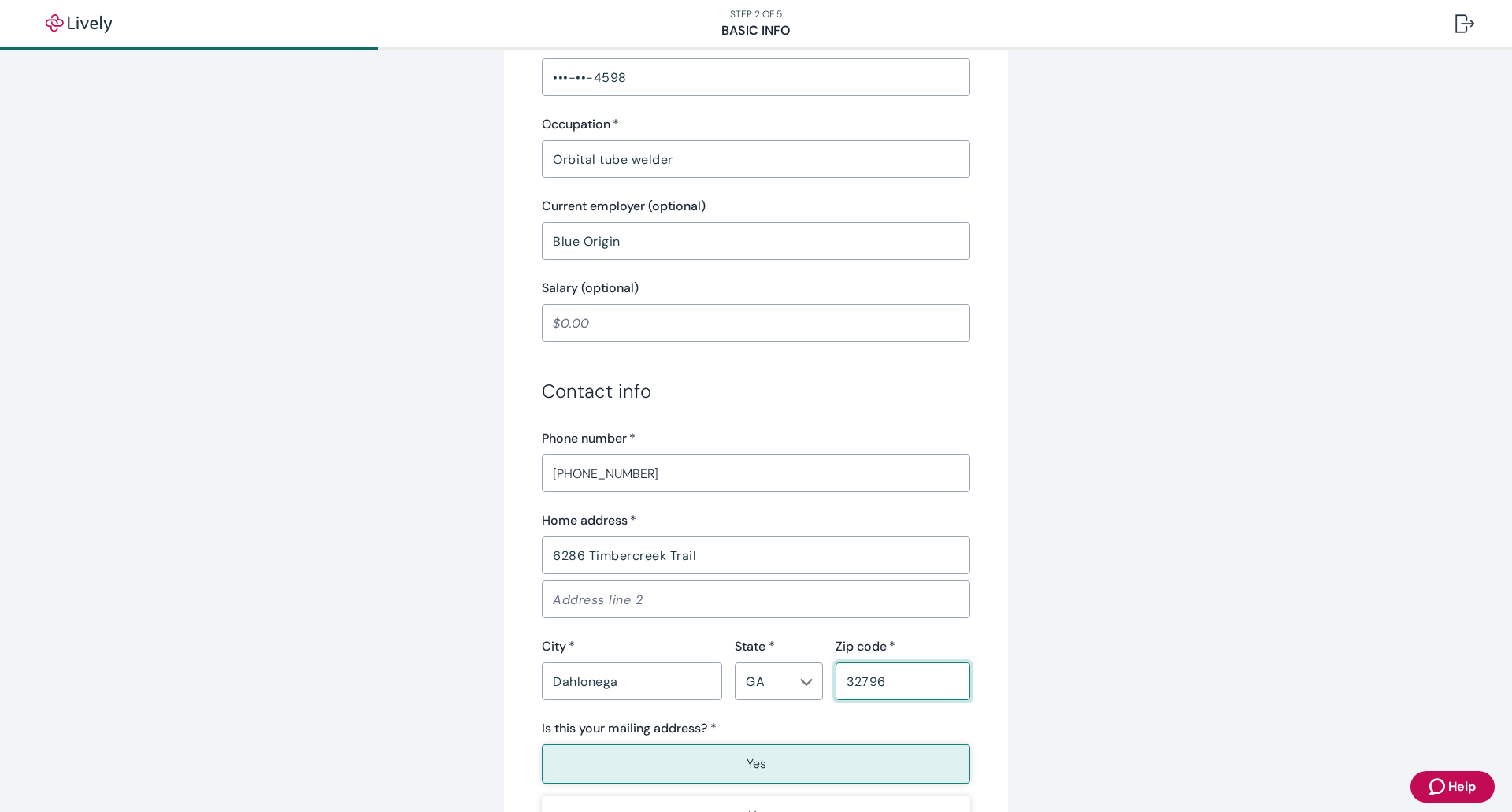
click at [900, 666] on input "32796" at bounding box center [902, 682] width 135 height 32
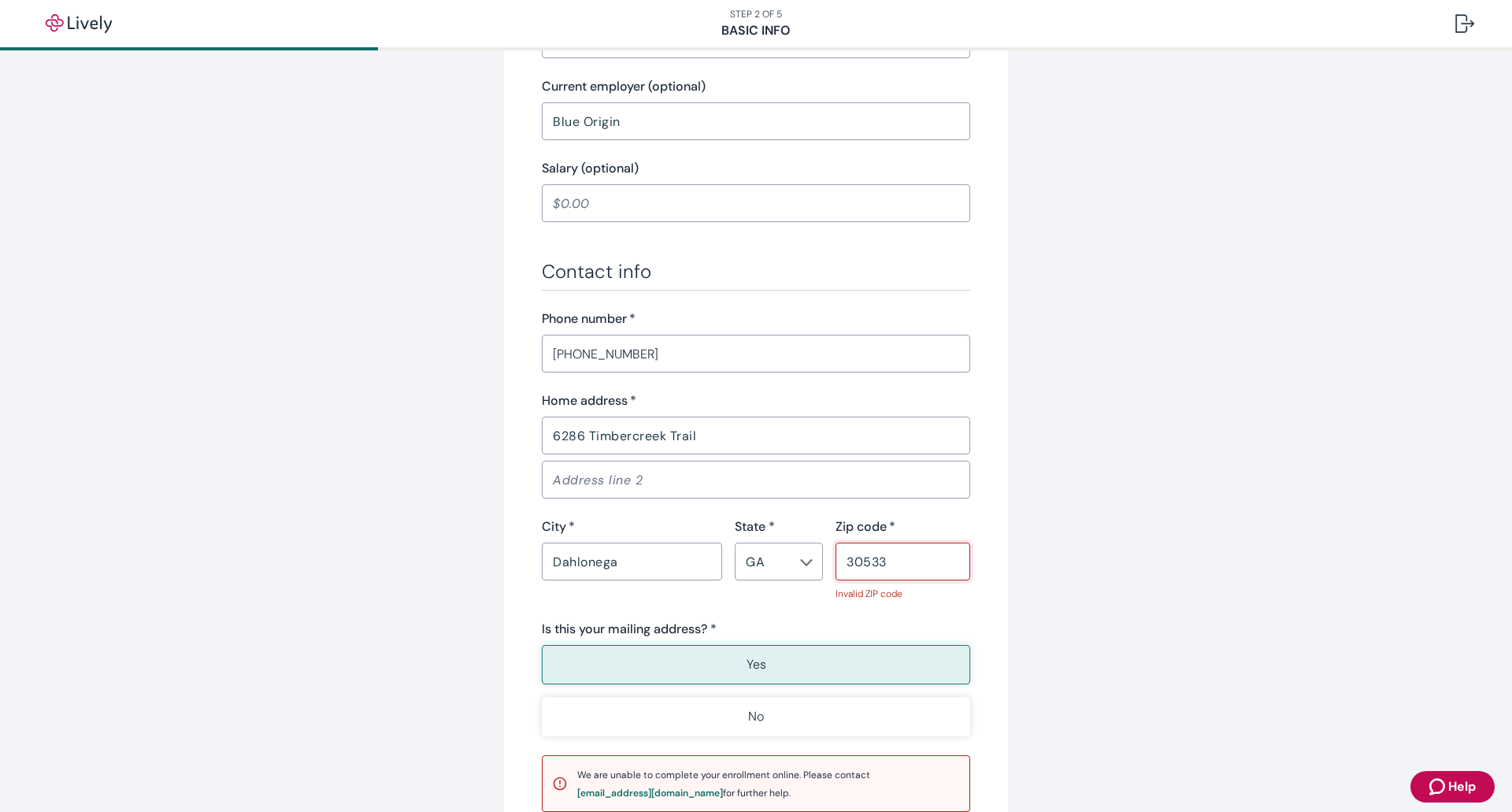
scroll to position [757, 0]
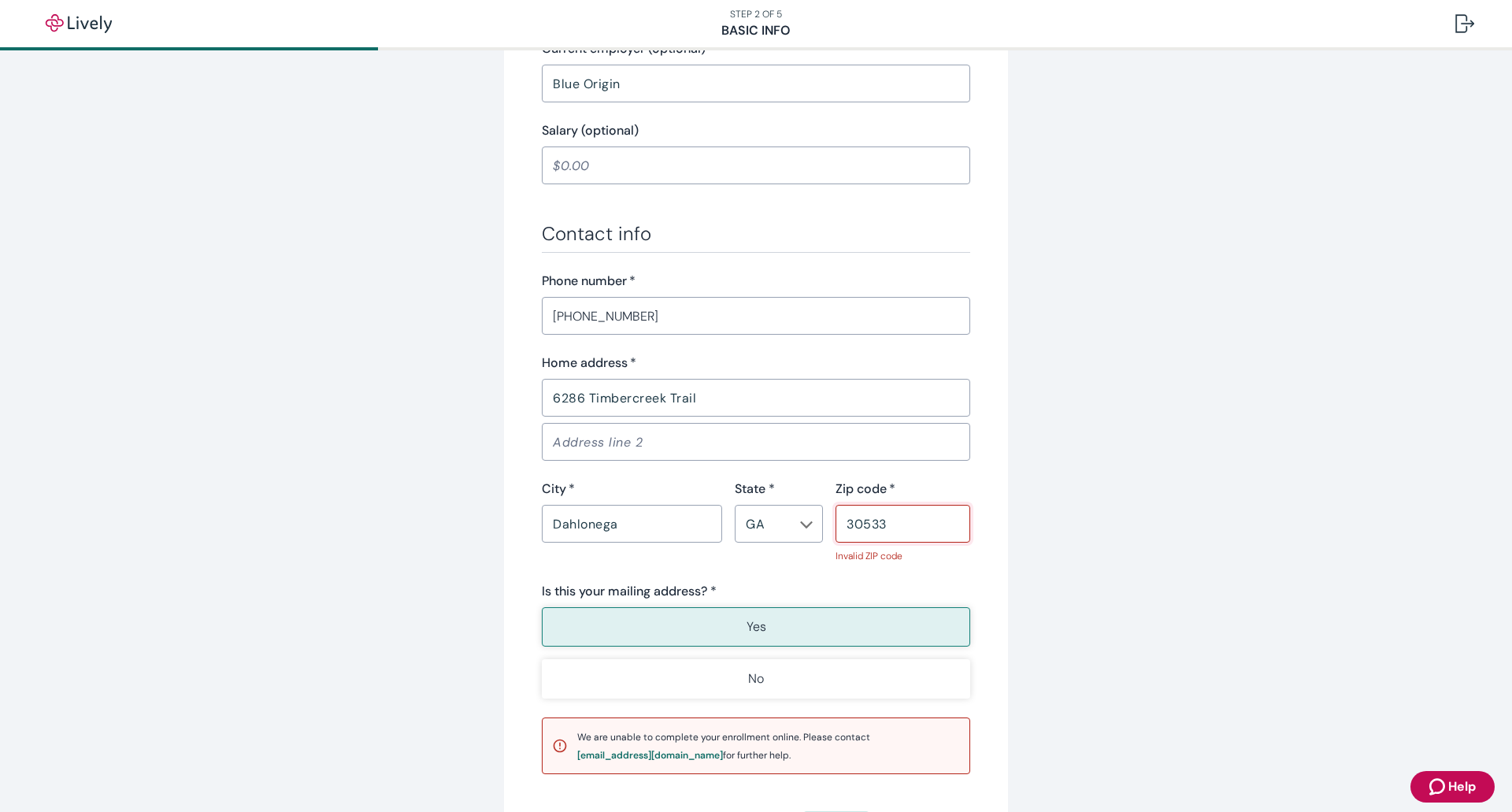
type input "30533"
click at [692, 607] on button "Yes" at bounding box center [756, 626] width 428 height 39
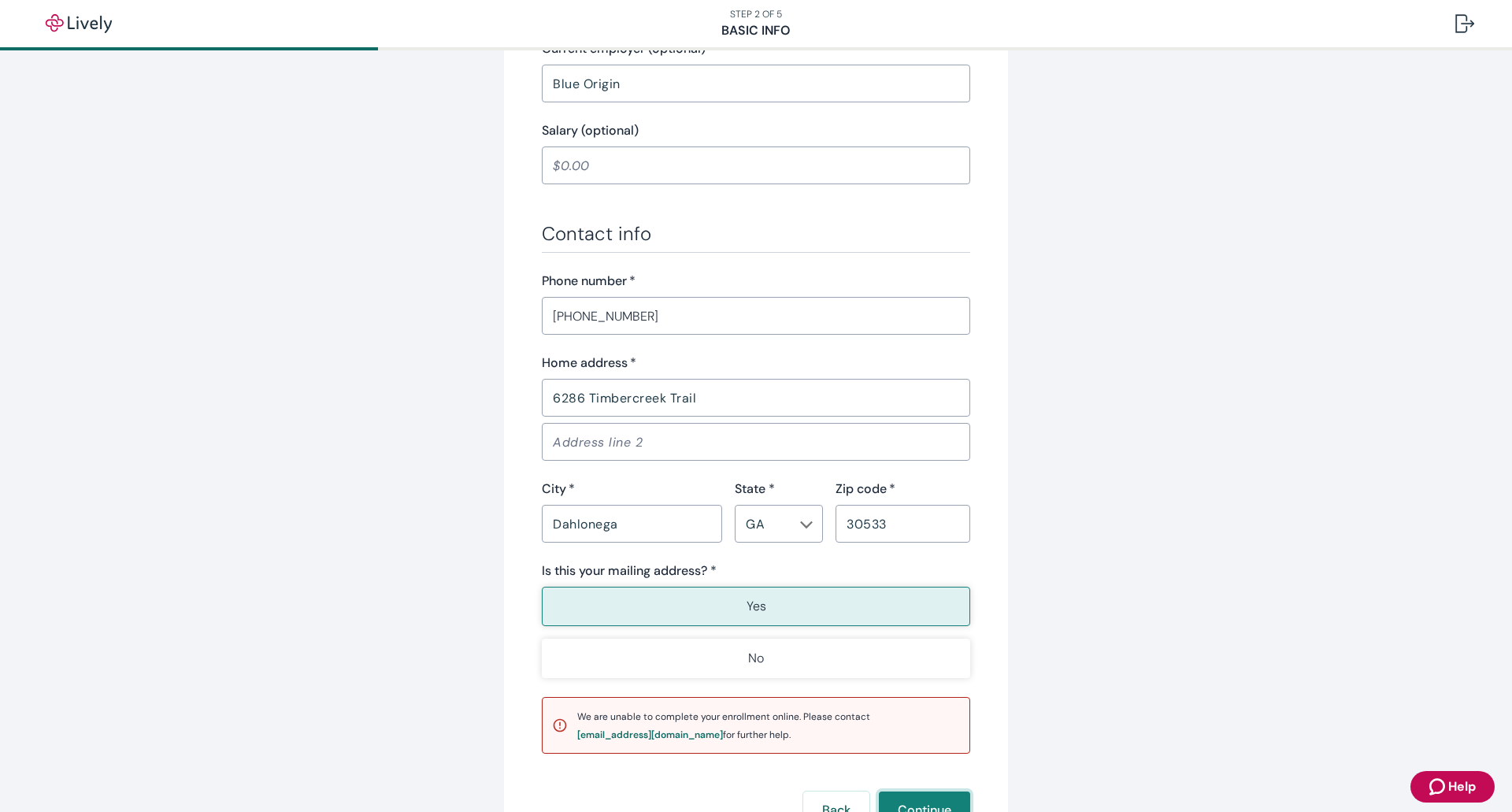
click at [891, 791] on button "Continue" at bounding box center [924, 809] width 91 height 38
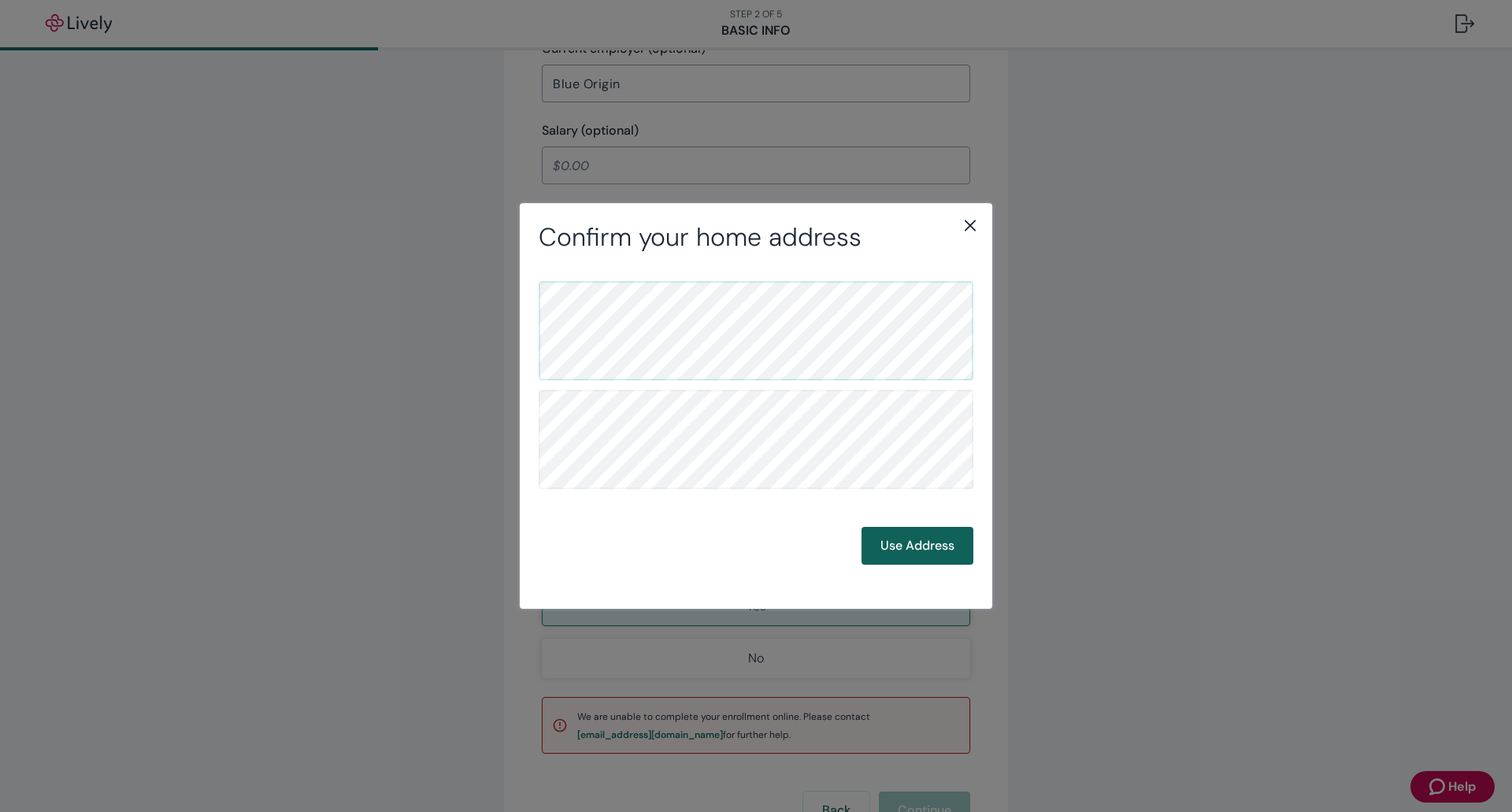
click at [902, 537] on button "Use Address" at bounding box center [917, 545] width 112 height 38
click at [845, 548] on button "Back" at bounding box center [819, 545] width 66 height 38
click at [967, 240] on h2 "Confirm your home address" at bounding box center [756, 237] width 435 height 30
click at [968, 229] on icon "close" at bounding box center [969, 226] width 11 height 11
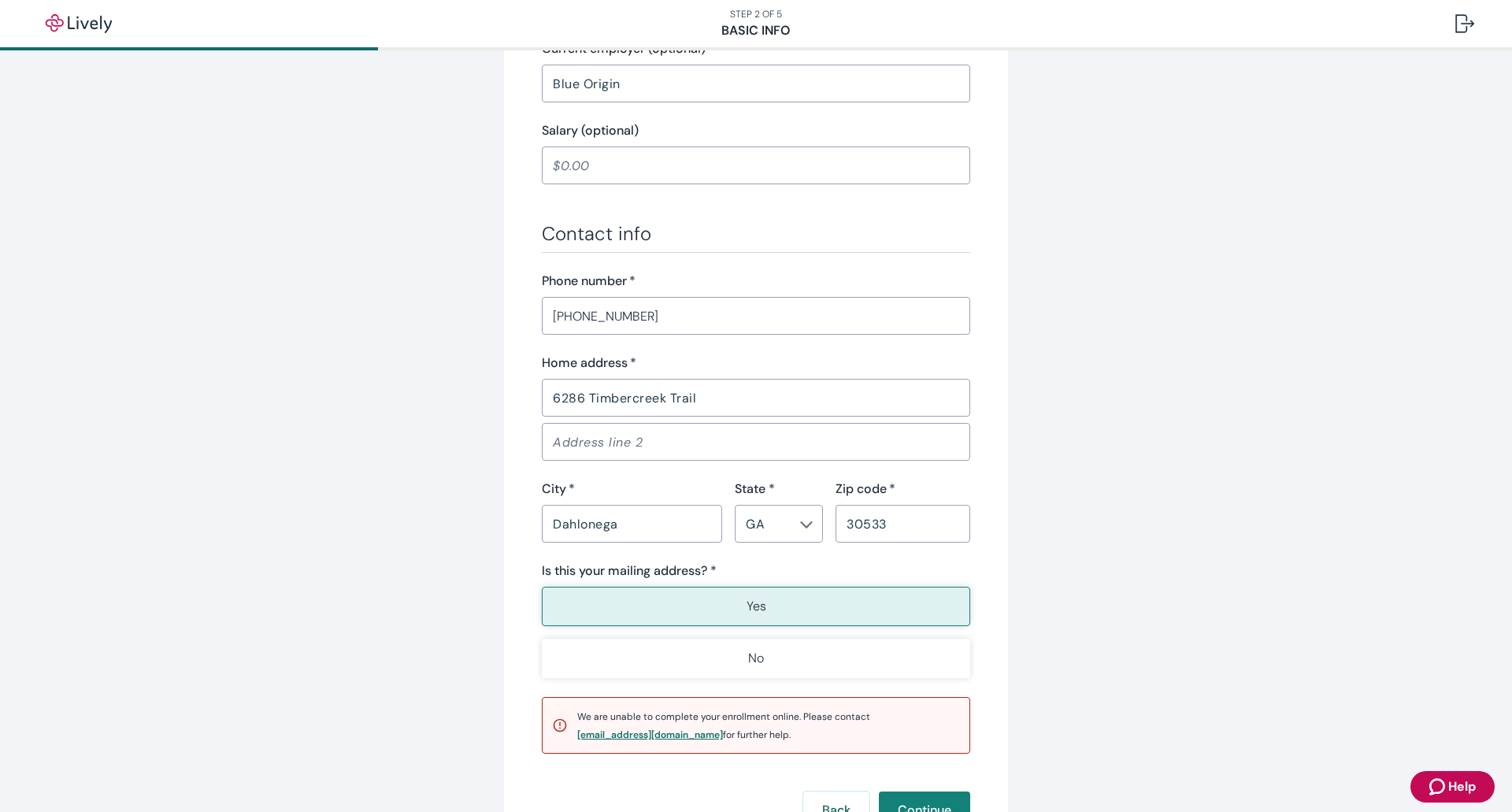
click at [639, 730] on div "[EMAIL_ADDRESS][DOMAIN_NAME]" at bounding box center [650, 734] width 146 height 9
click at [642, 730] on div "[EMAIL_ADDRESS][DOMAIN_NAME]" at bounding box center [650, 734] width 146 height 9
